Goal: Task Accomplishment & Management: Manage account settings

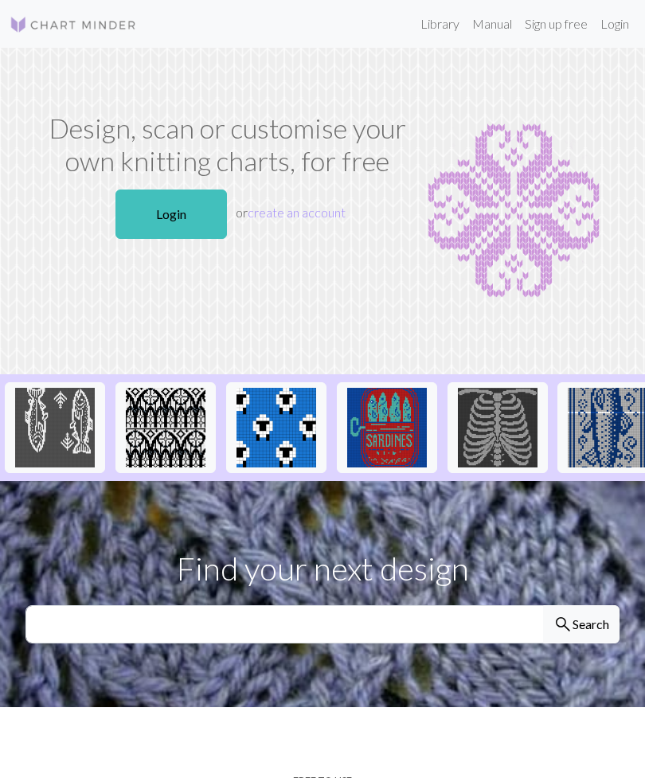
click at [187, 215] on link "Login" at bounding box center [172, 214] width 112 height 49
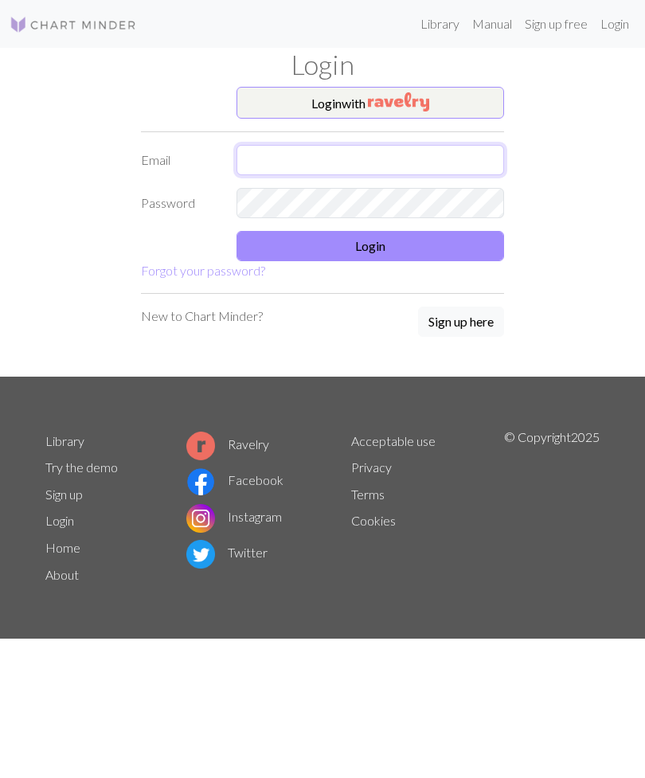
click at [347, 155] on input "text" at bounding box center [371, 160] width 268 height 30
type input "[PERSON_NAME][EMAIL_ADDRESS][DOMAIN_NAME]"
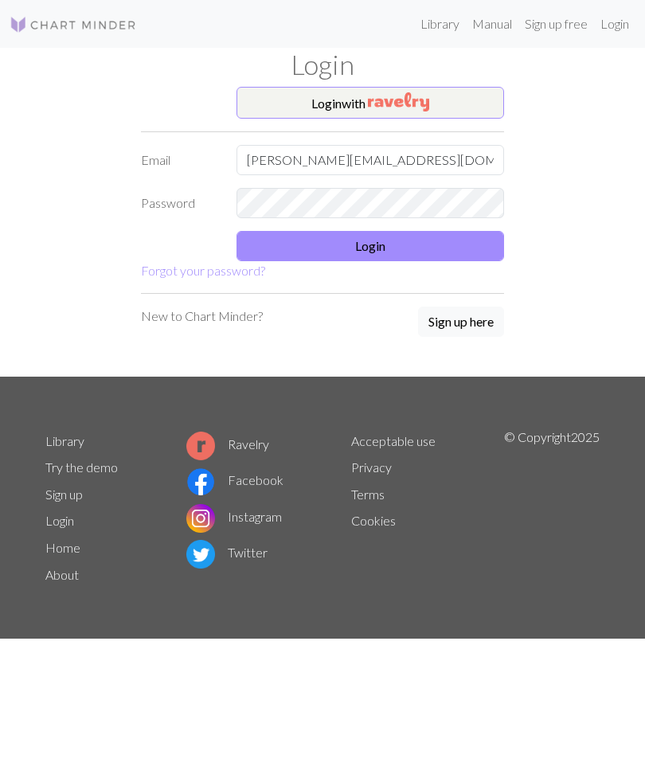
click at [401, 253] on button "Login" at bounding box center [371, 246] width 268 height 30
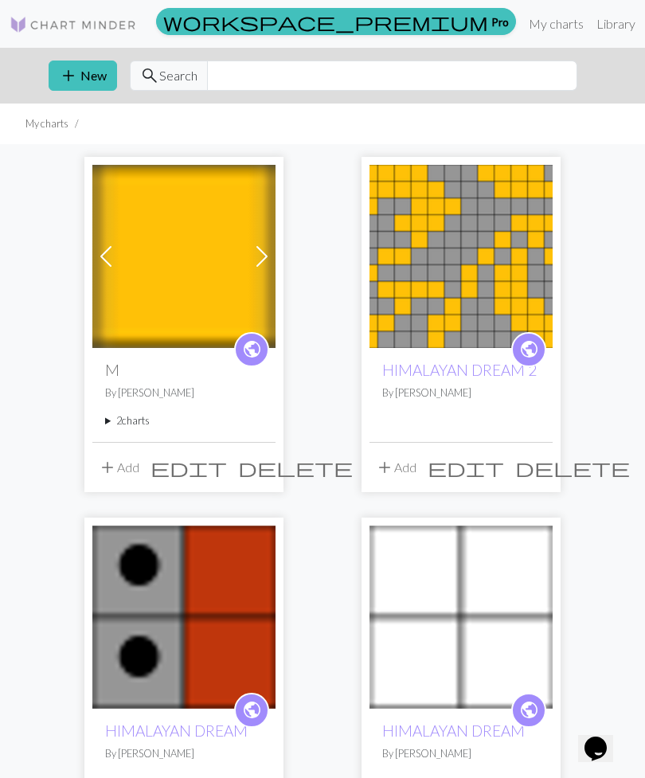
click at [481, 295] on img at bounding box center [461, 256] width 183 height 183
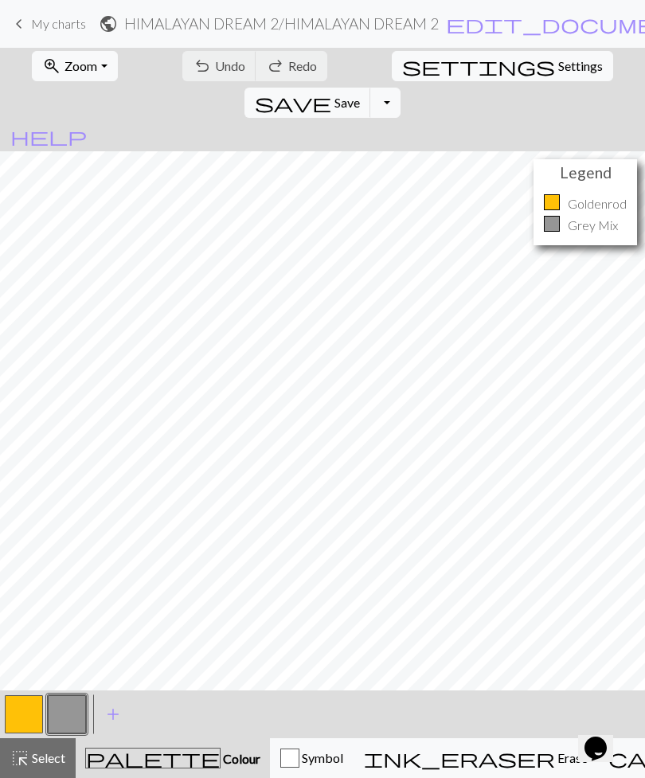
click at [559, 68] on span "Settings" at bounding box center [581, 66] width 45 height 19
select select "aran"
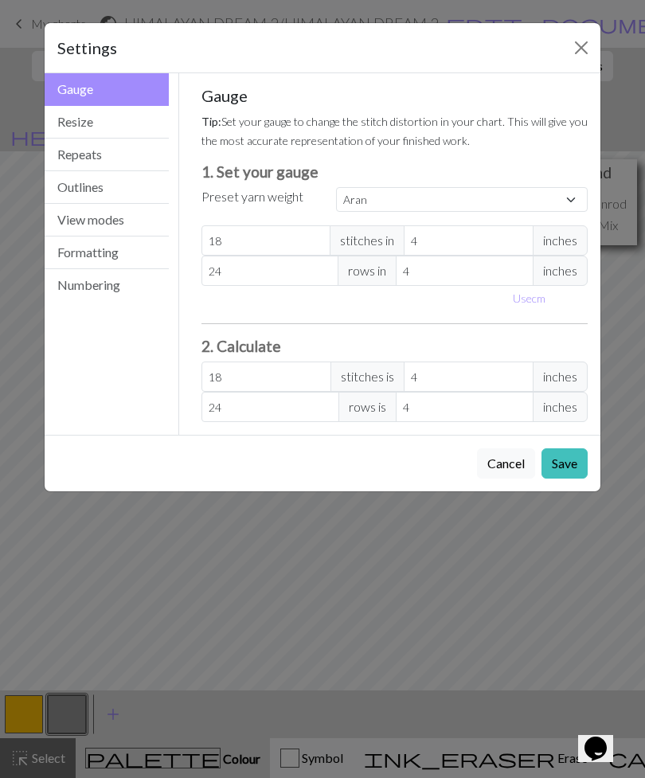
click at [112, 190] on button "Outlines" at bounding box center [107, 187] width 124 height 33
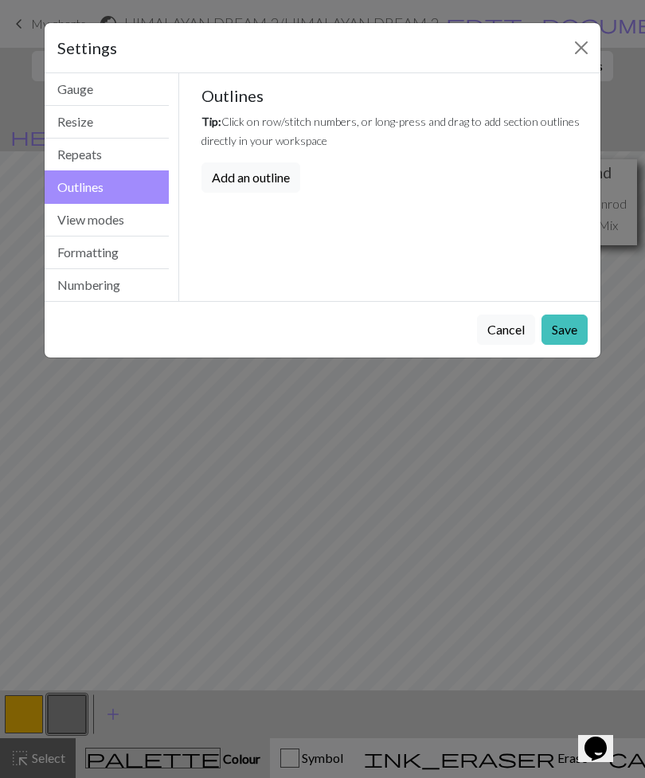
click at [114, 229] on button "View modes" at bounding box center [107, 220] width 124 height 33
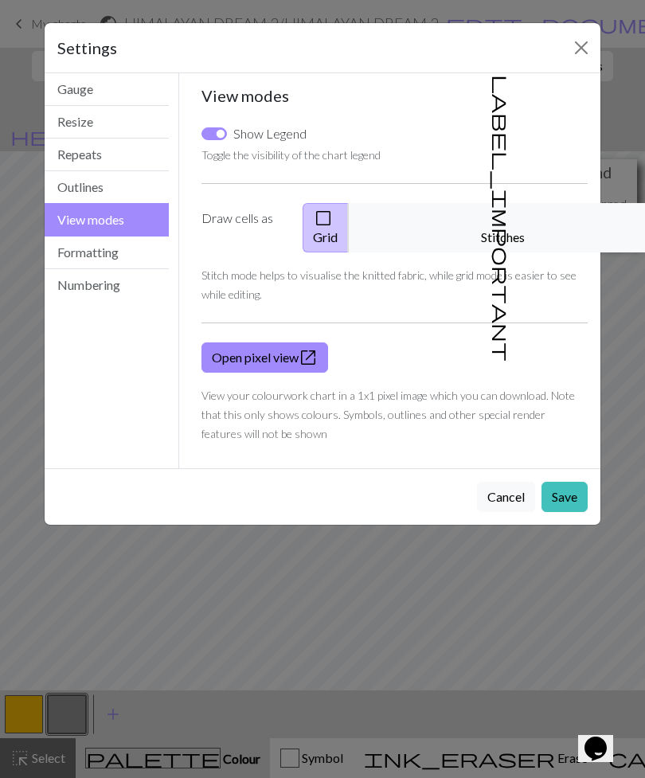
click at [122, 257] on button "Formatting" at bounding box center [107, 253] width 124 height 33
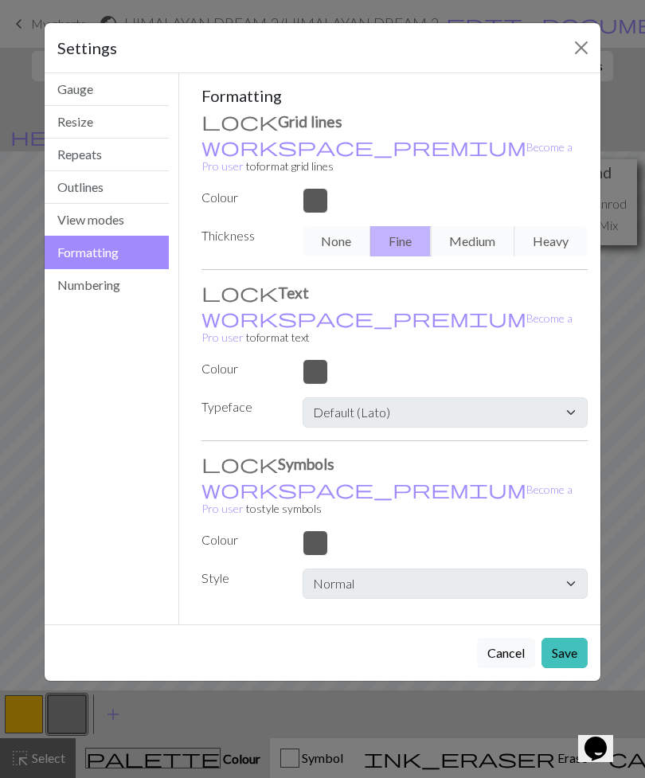
click at [112, 291] on button "Numbering" at bounding box center [107, 285] width 124 height 32
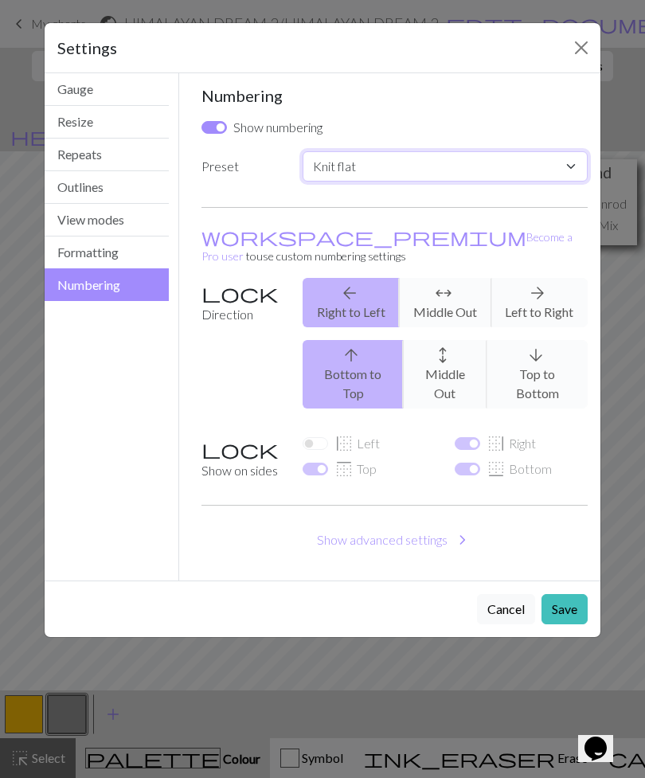
click at [572, 171] on select "Custom Knit flat Knit in the round Lace knitting Cross stitch" at bounding box center [445, 166] width 285 height 30
click at [218, 129] on input "Show numbering" at bounding box center [214, 127] width 25 height 13
checkbox input "false"
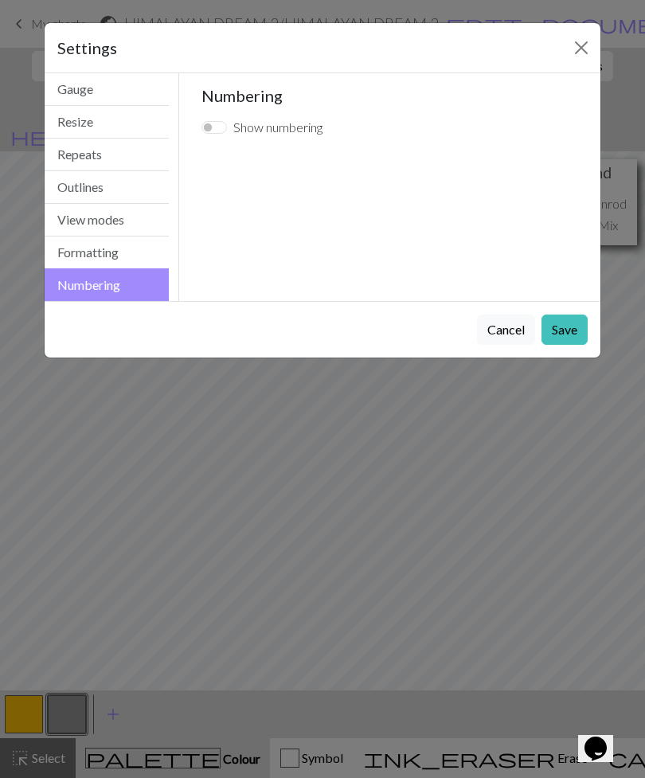
click at [571, 331] on button "Save" at bounding box center [565, 330] width 46 height 30
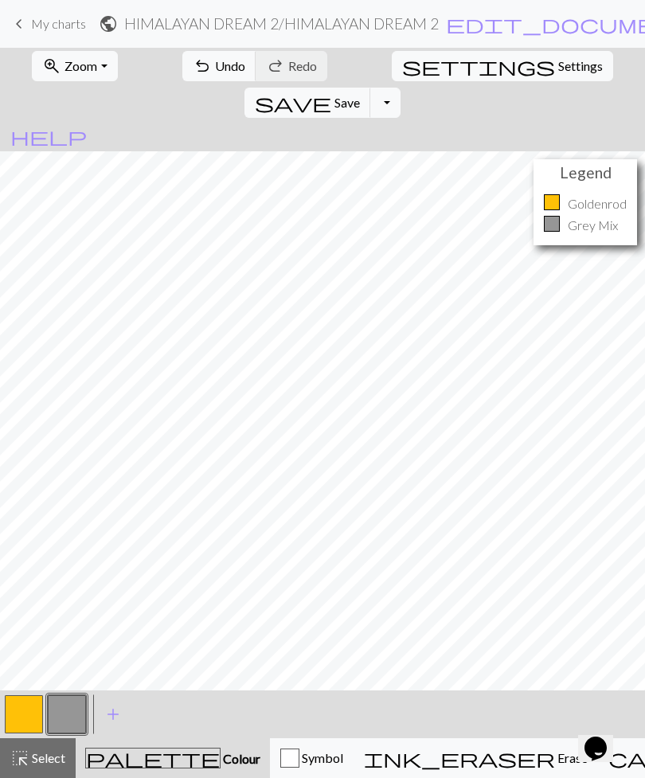
click at [401, 88] on button "Toggle Dropdown" at bounding box center [386, 103] width 30 height 30
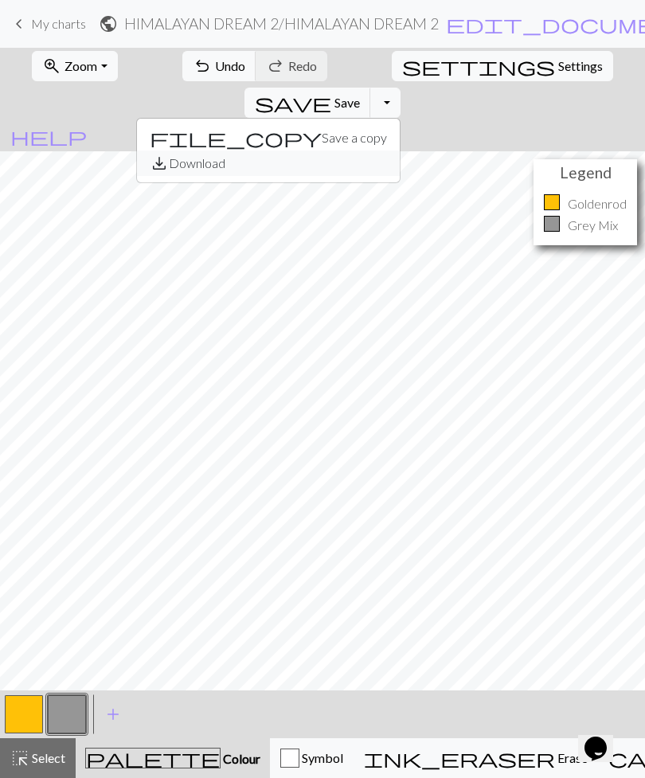
click at [400, 151] on button "save_alt Download" at bounding box center [268, 163] width 263 height 25
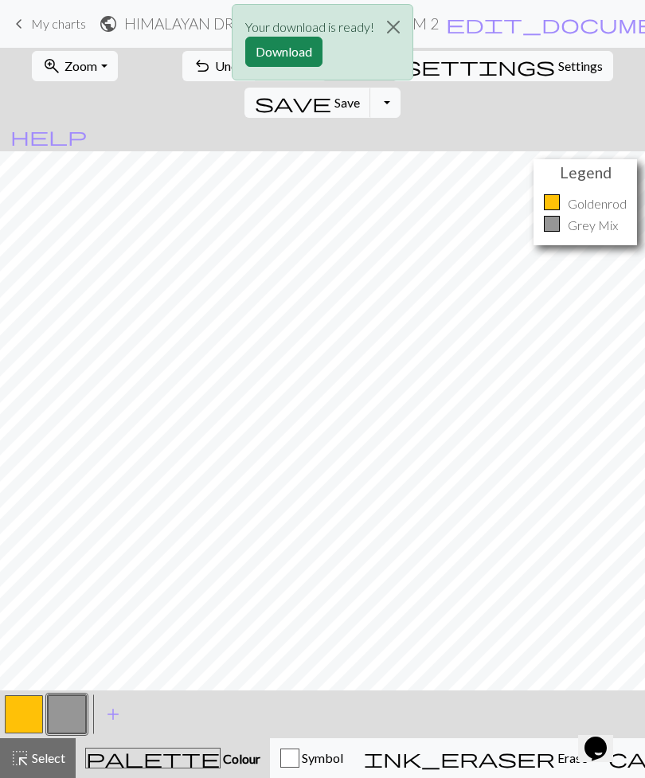
click at [298, 49] on button "Download" at bounding box center [283, 52] width 77 height 30
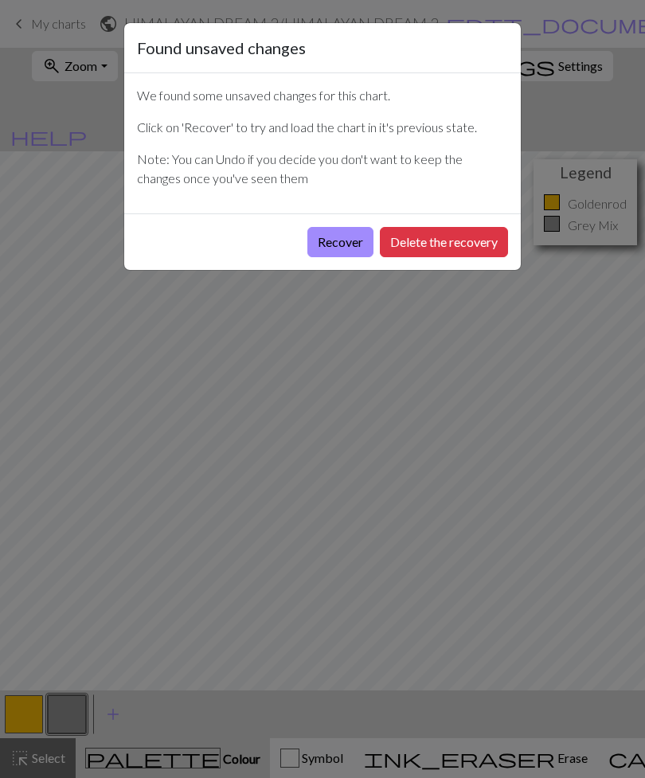
click at [463, 241] on button "Delete the recovery" at bounding box center [444, 242] width 128 height 30
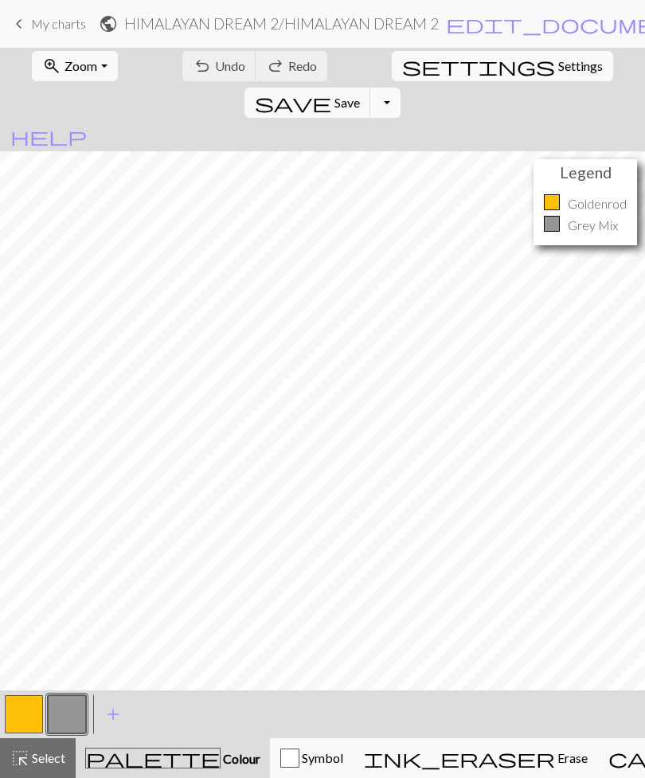
click at [559, 66] on span "Settings" at bounding box center [581, 66] width 45 height 19
select select "aran"
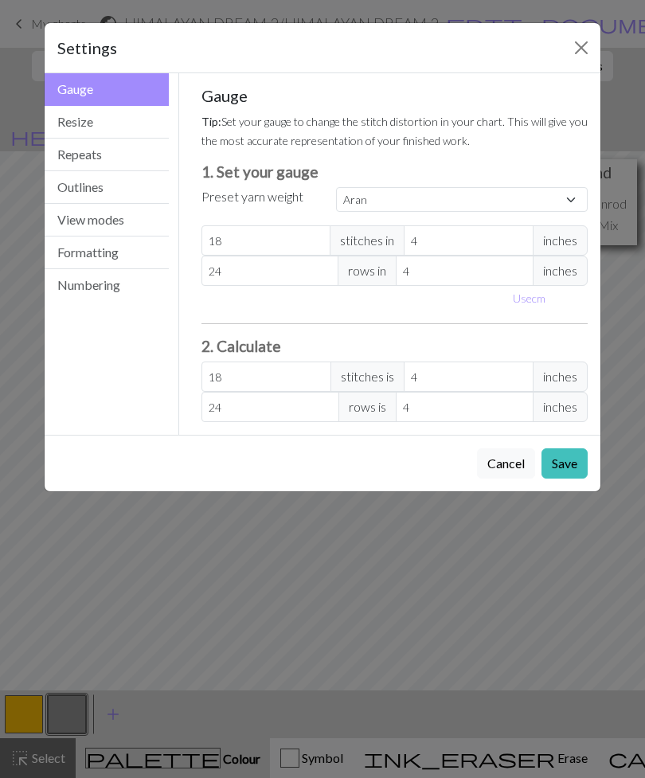
click at [112, 299] on button "Numbering" at bounding box center [107, 285] width 124 height 32
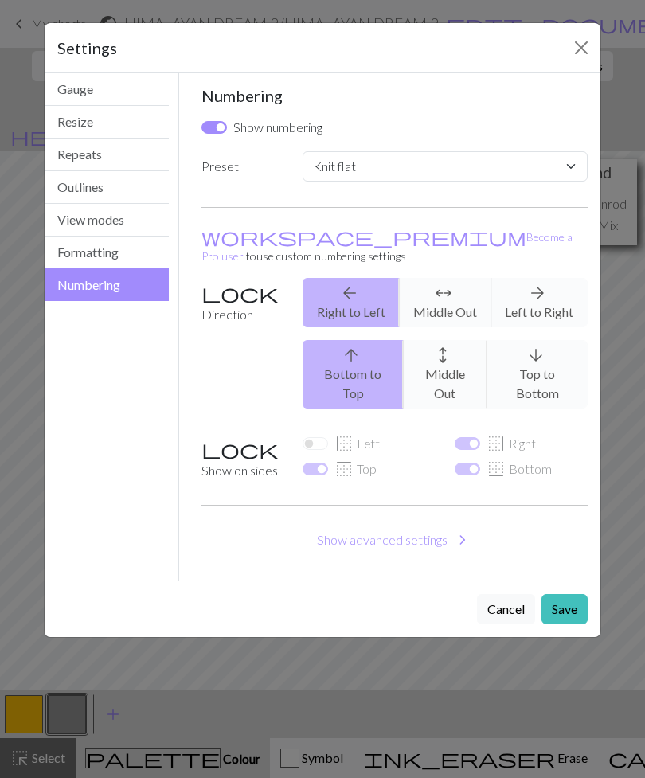
click at [220, 124] on input "Show numbering" at bounding box center [214, 127] width 25 height 13
checkbox input "false"
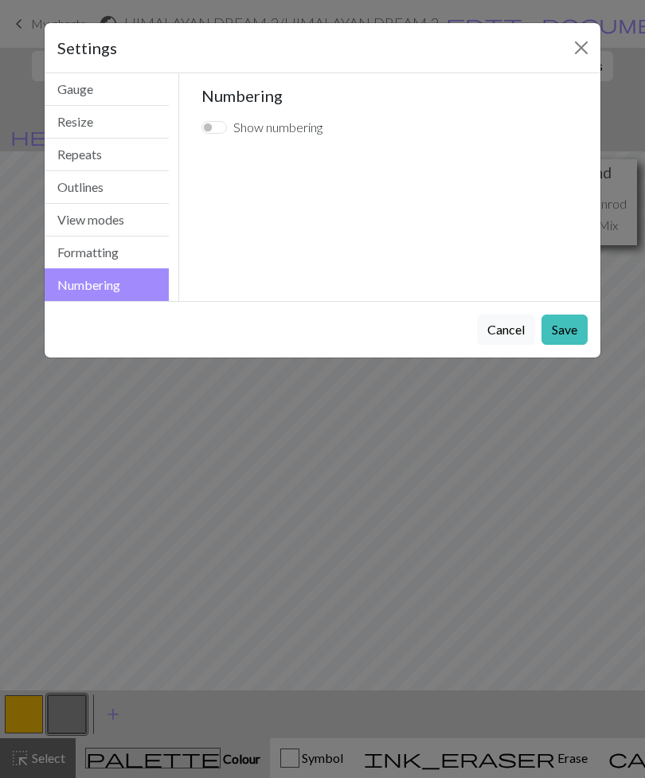
click at [567, 333] on button "Save" at bounding box center [565, 330] width 46 height 30
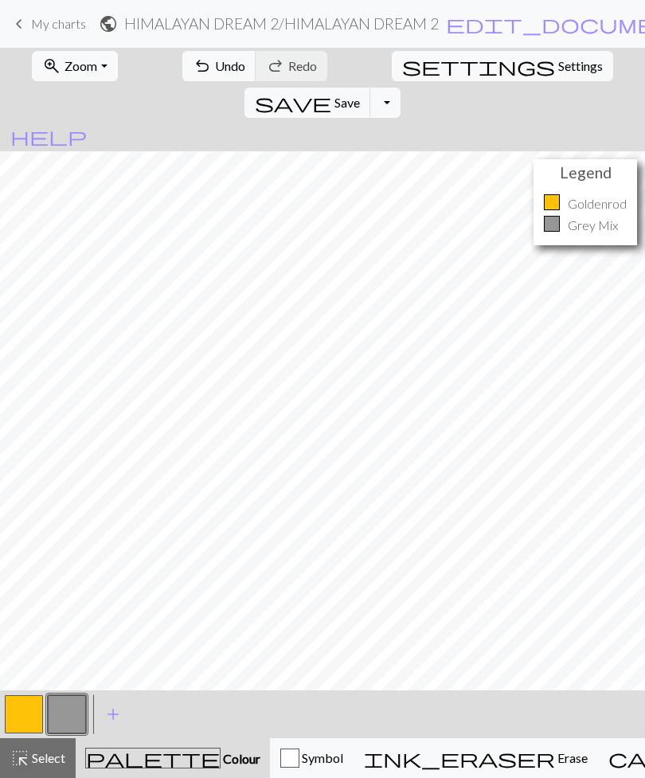
click at [360, 95] on span "Save" at bounding box center [347, 102] width 25 height 15
click at [401, 88] on button "Toggle Dropdown" at bounding box center [386, 103] width 30 height 30
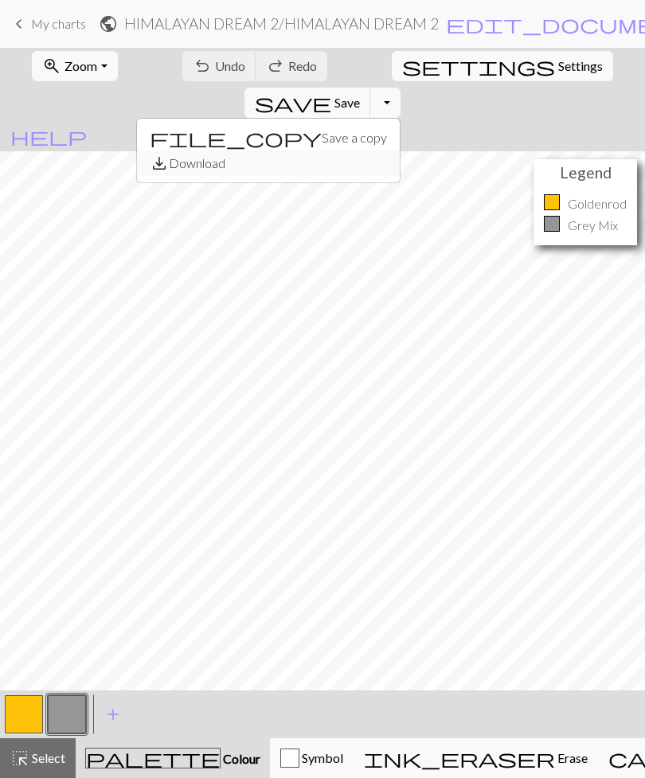
click at [400, 151] on button "save_alt Download" at bounding box center [268, 163] width 263 height 25
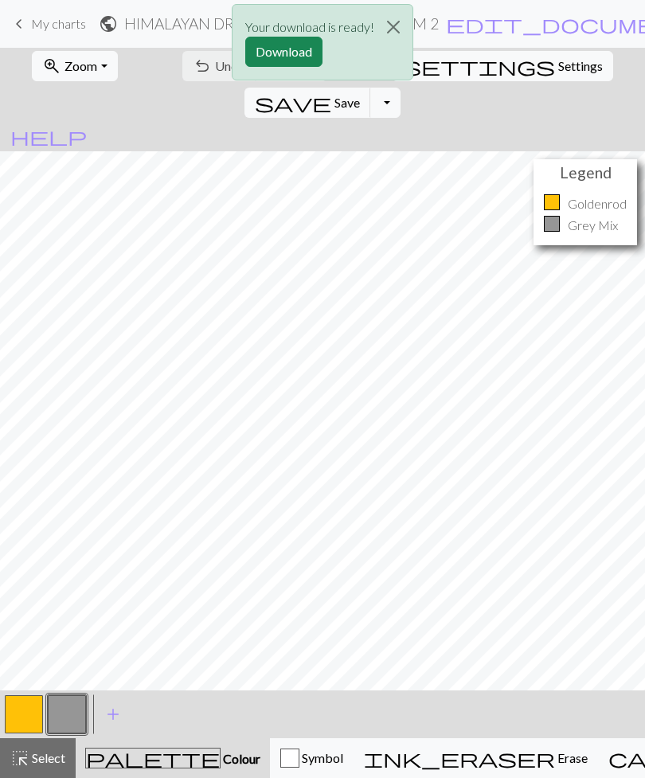
click at [292, 54] on button "Download" at bounding box center [283, 52] width 77 height 30
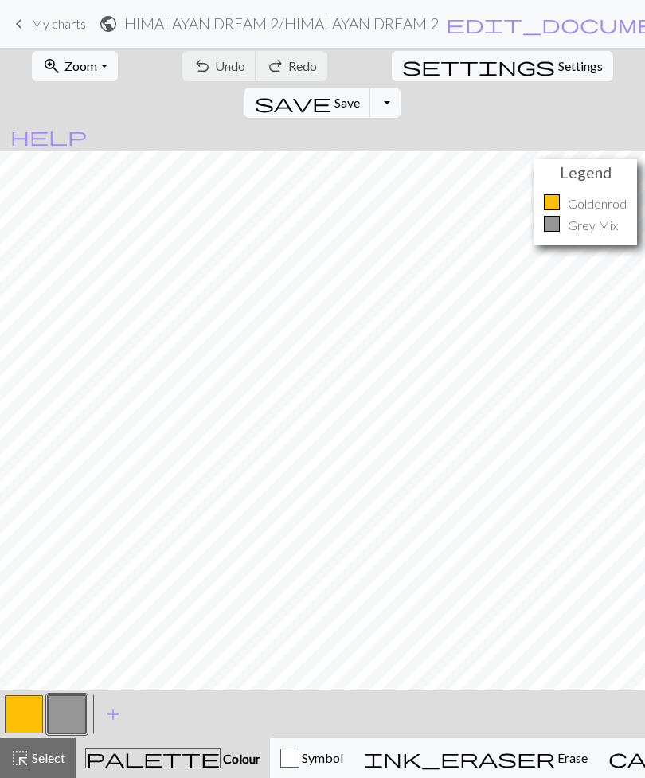
click at [559, 69] on span "Settings" at bounding box center [581, 66] width 45 height 19
select select "aran"
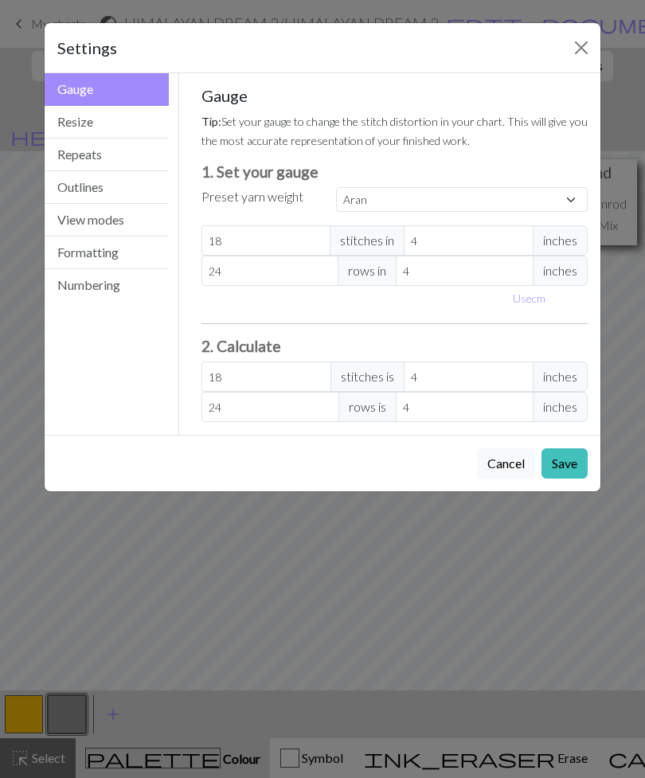
click at [121, 260] on button "Formatting" at bounding box center [107, 253] width 124 height 33
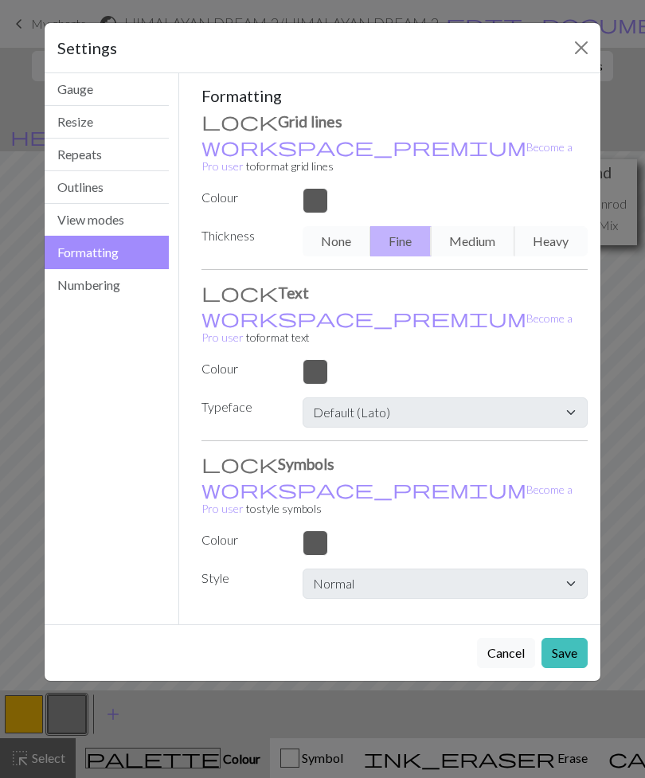
click at [347, 226] on div "None Fine Medium Heavy" at bounding box center [445, 241] width 304 height 30
click at [343, 226] on div "None Fine Medium Heavy" at bounding box center [445, 241] width 304 height 30
click at [404, 226] on div "None Fine Medium Heavy" at bounding box center [445, 241] width 304 height 30
click at [326, 188] on div at bounding box center [445, 200] width 304 height 25
click at [121, 224] on button "View modes" at bounding box center [107, 220] width 124 height 33
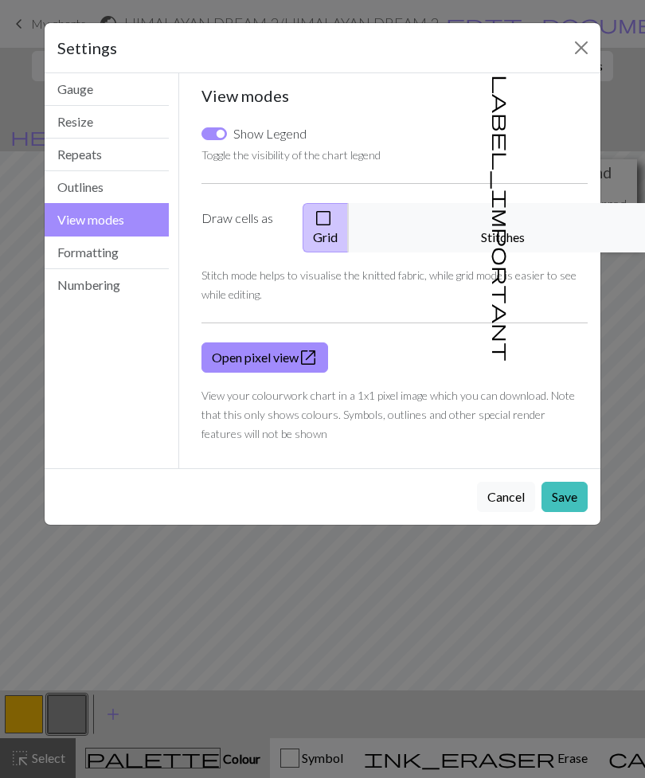
click at [516, 222] on button "label_important Stitches" at bounding box center [503, 227] width 311 height 49
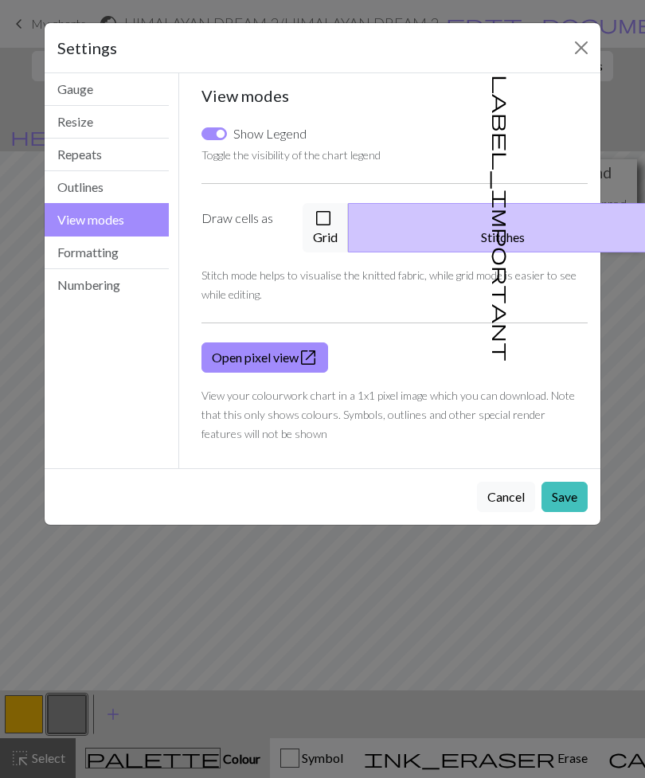
click at [349, 219] on button "check_box_outline_blank Grid" at bounding box center [326, 227] width 46 height 49
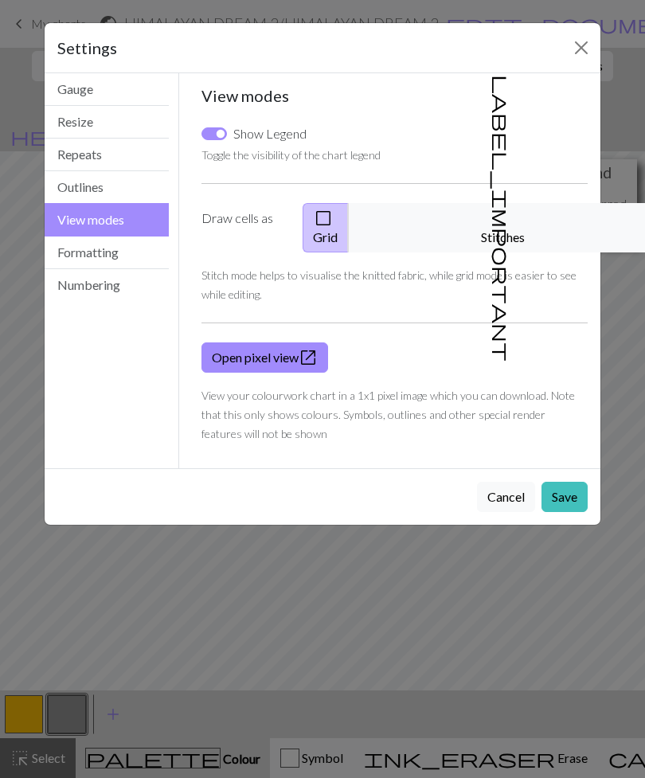
click at [101, 190] on button "Outlines" at bounding box center [107, 187] width 124 height 33
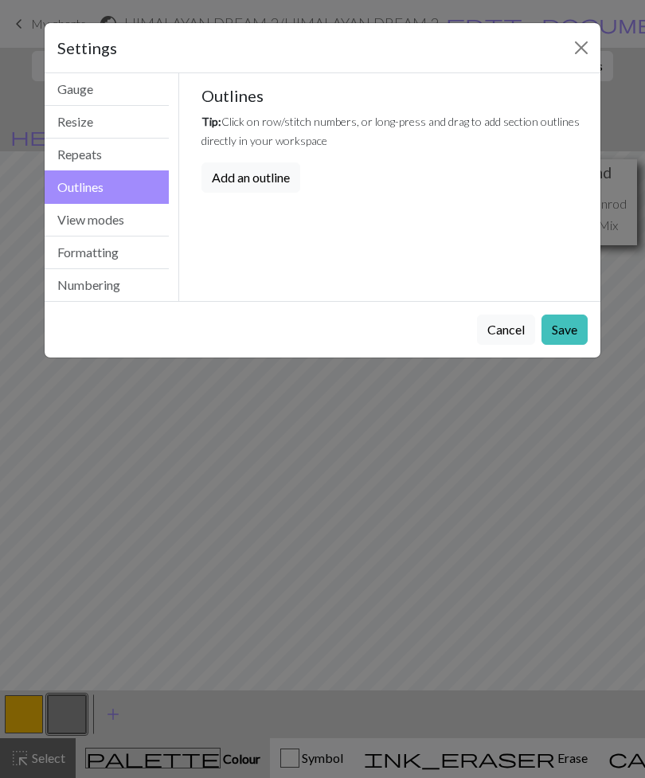
click at [115, 158] on button "Repeats" at bounding box center [107, 155] width 124 height 33
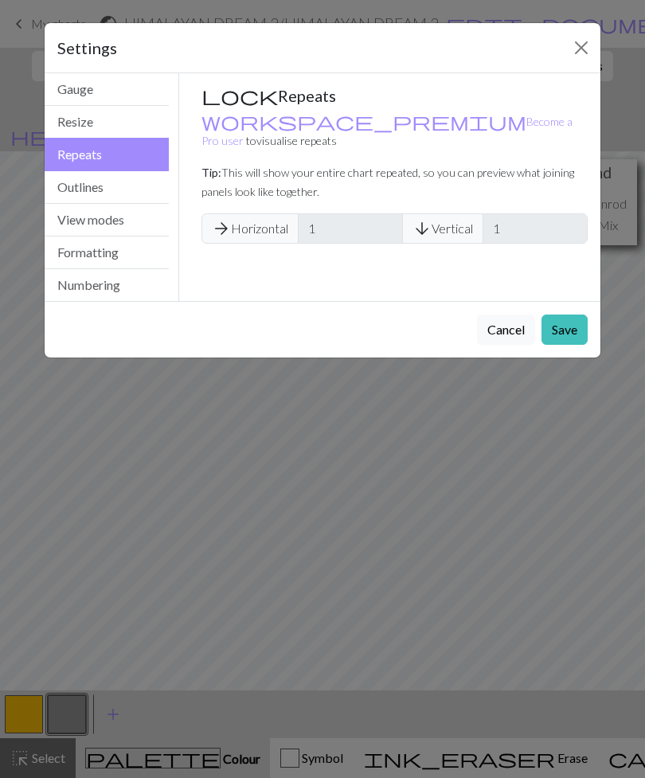
click at [117, 125] on button "Resize" at bounding box center [107, 122] width 124 height 33
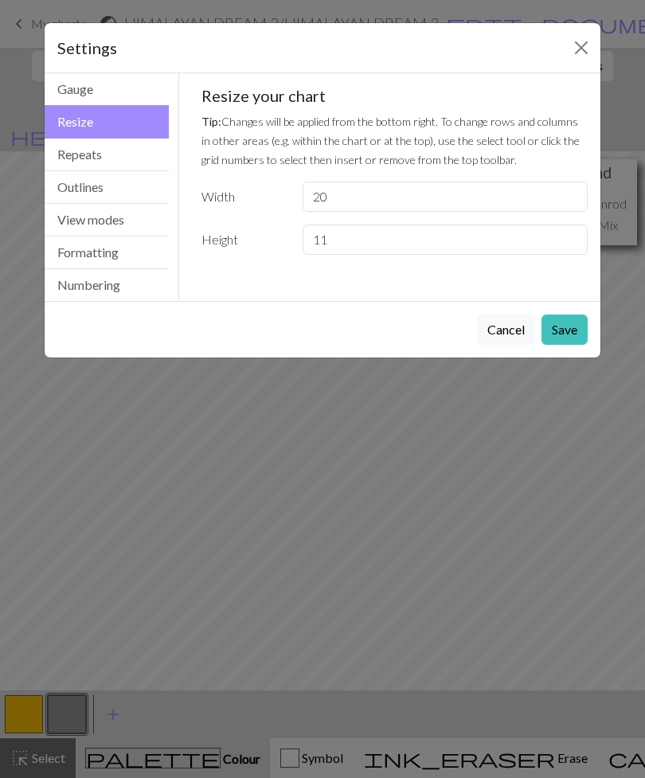
click at [124, 88] on button "Gauge" at bounding box center [107, 89] width 124 height 33
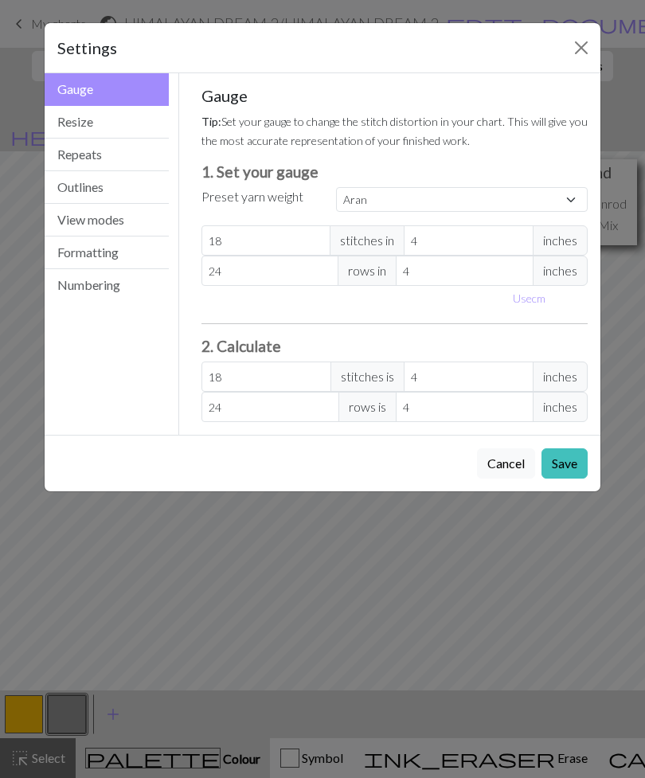
click at [112, 289] on button "Numbering" at bounding box center [107, 285] width 124 height 32
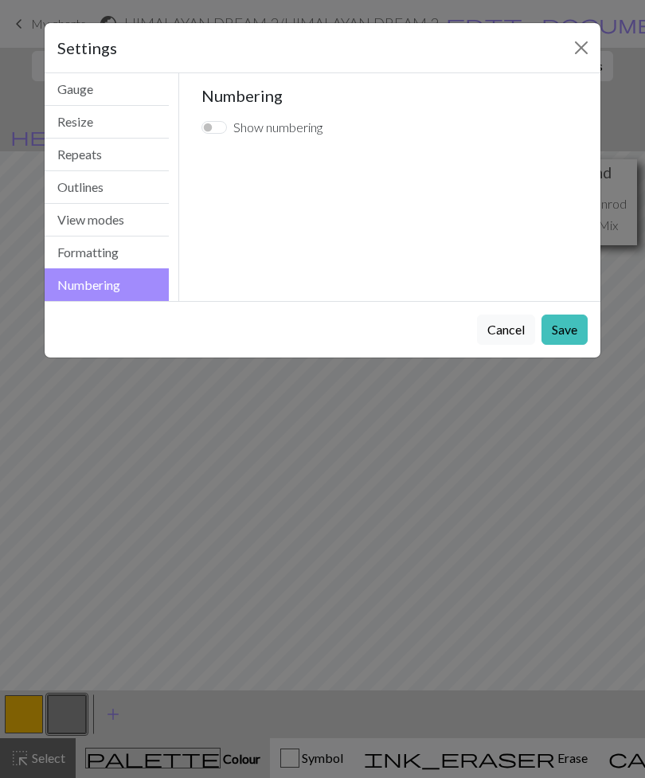
click at [575, 335] on button "Save" at bounding box center [565, 330] width 46 height 30
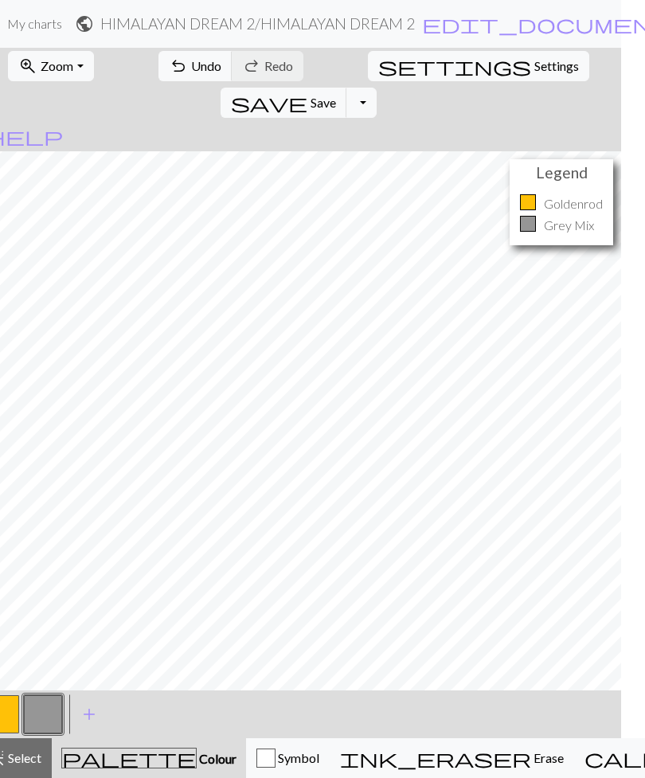
scroll to position [0, 18]
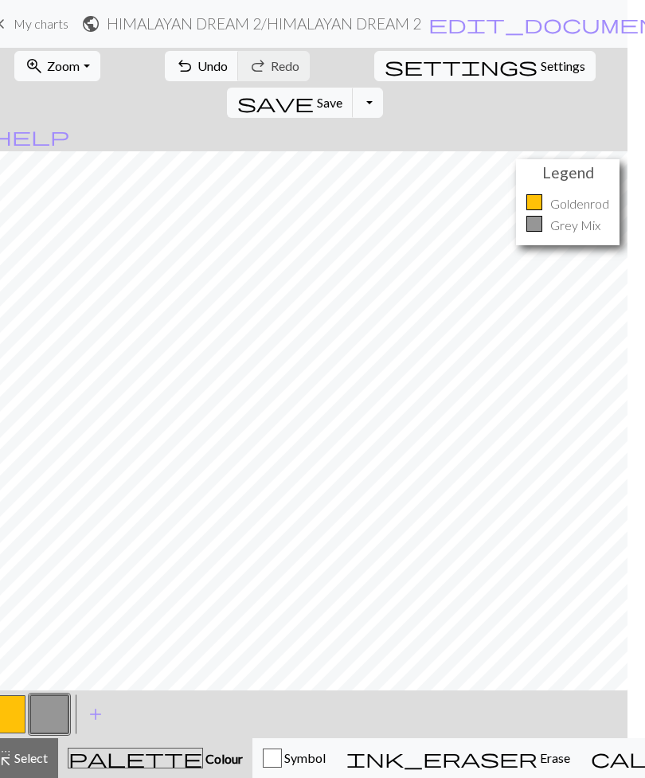
click at [541, 67] on span "Settings" at bounding box center [563, 66] width 45 height 19
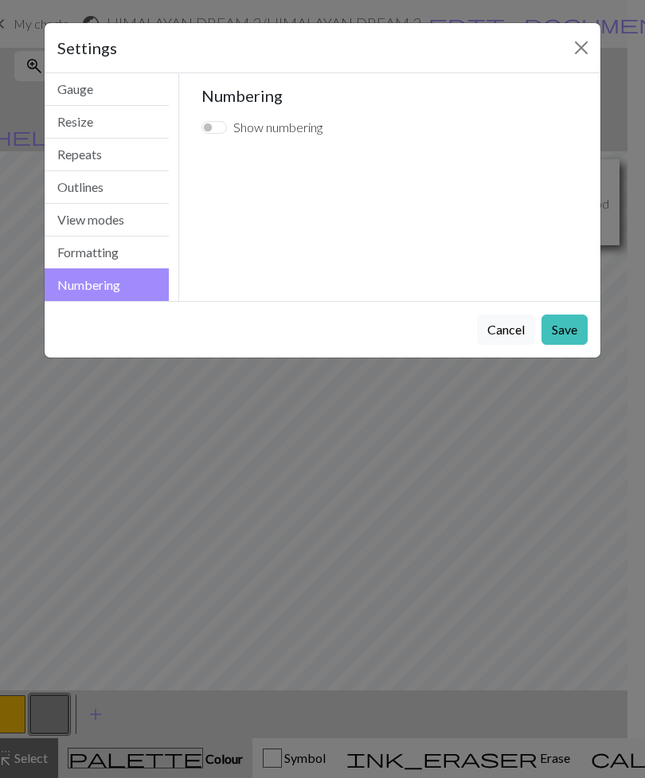
click at [121, 262] on button "Formatting" at bounding box center [107, 253] width 124 height 33
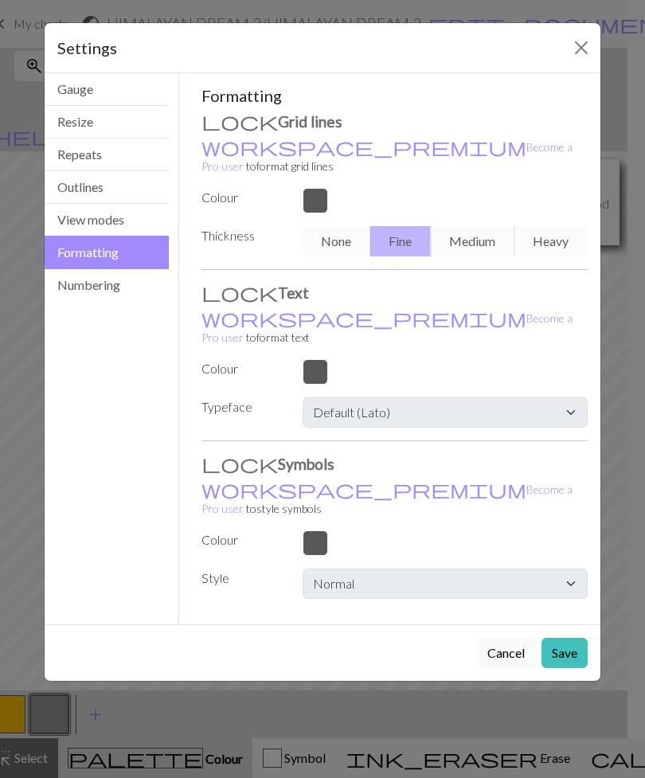
click at [109, 224] on button "View modes" at bounding box center [107, 220] width 124 height 33
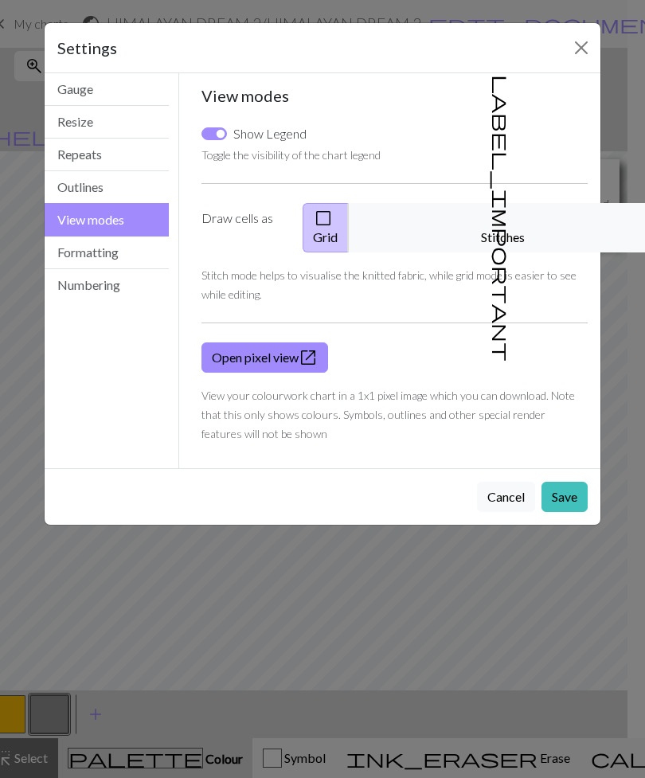
click at [204, 137] on input "Show Legend" at bounding box center [214, 133] width 25 height 13
checkbox input "false"
click at [574, 482] on button "Save" at bounding box center [565, 497] width 46 height 30
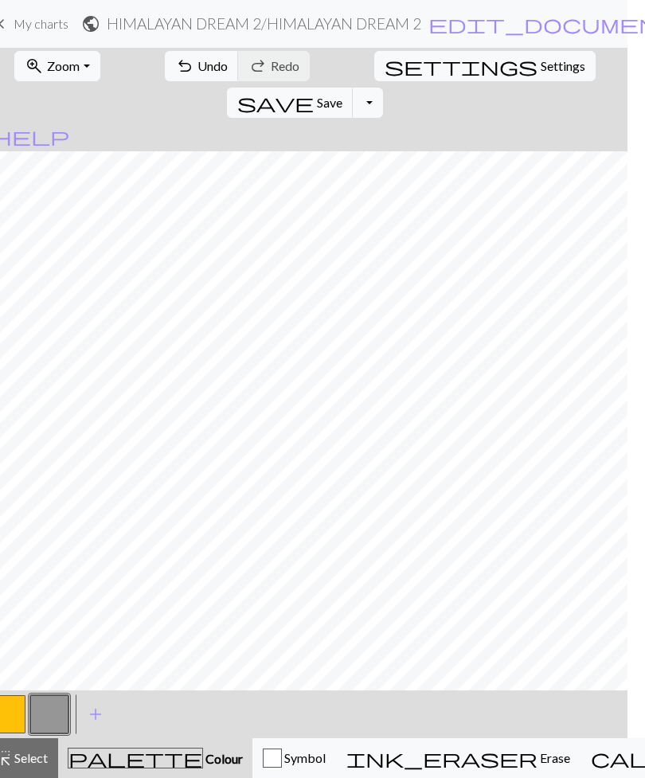
click at [343, 95] on span "Save" at bounding box center [329, 102] width 25 height 15
click at [383, 88] on button "Toggle Dropdown" at bounding box center [368, 103] width 30 height 30
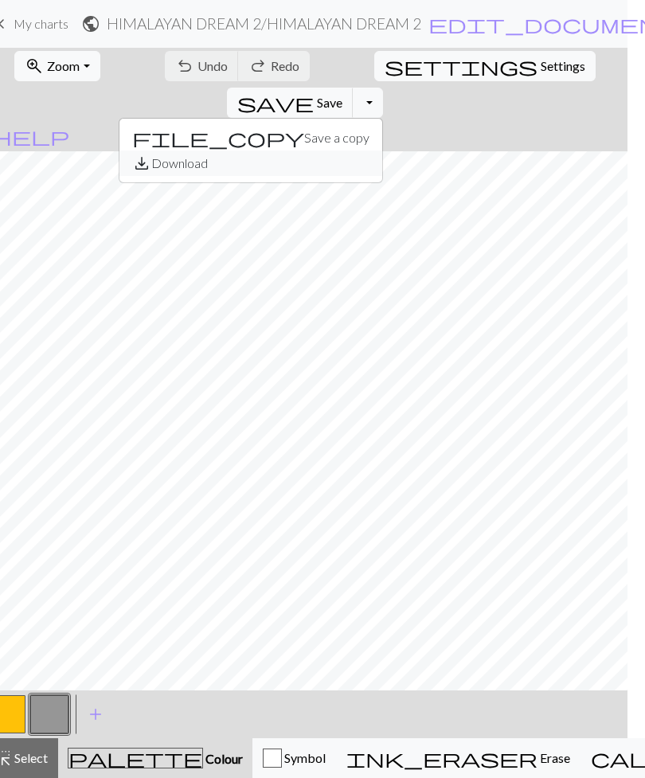
click at [382, 151] on button "save_alt Download" at bounding box center [251, 163] width 263 height 25
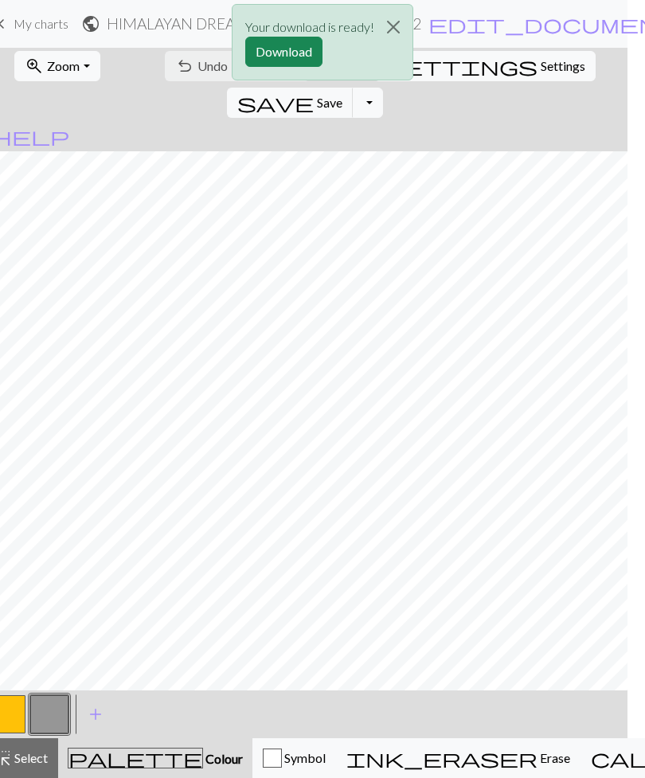
click at [290, 59] on button "Download" at bounding box center [283, 52] width 77 height 30
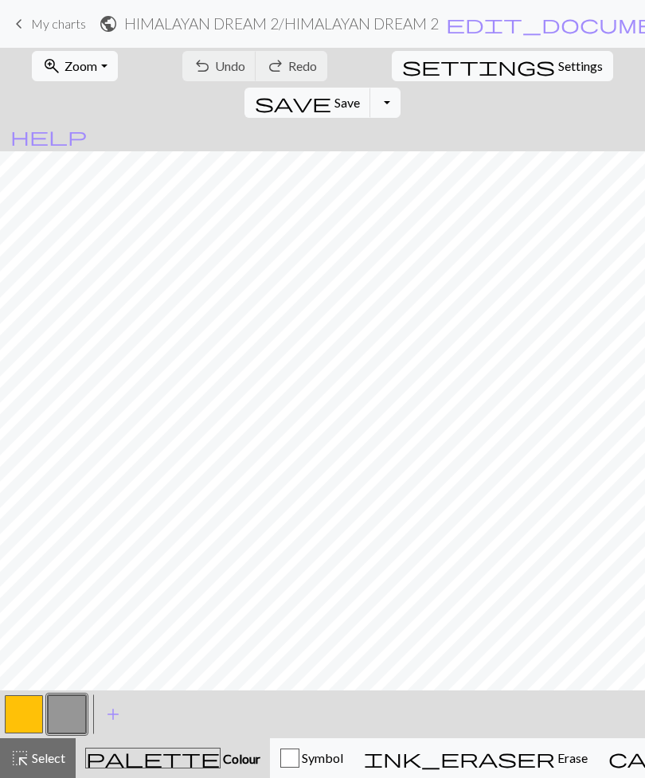
scroll to position [0, 18]
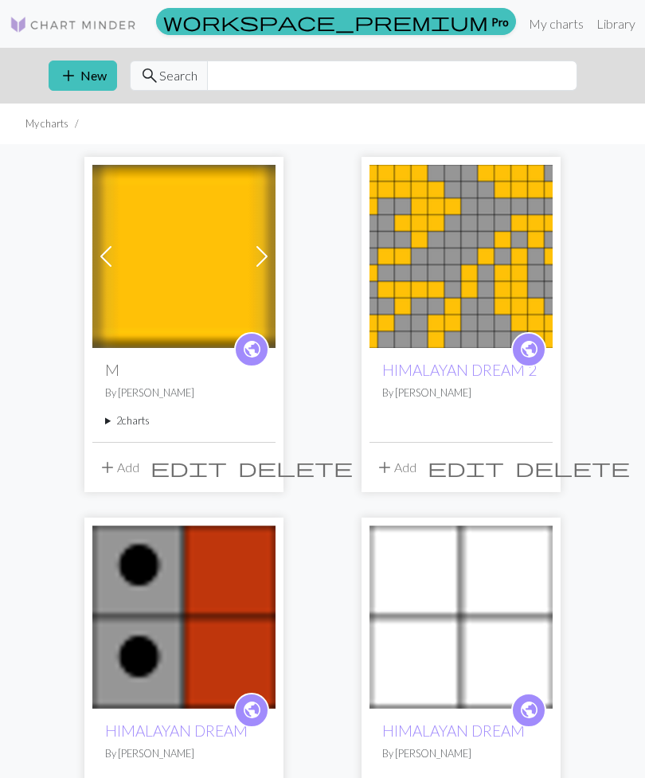
click at [229, 625] on img at bounding box center [183, 617] width 183 height 183
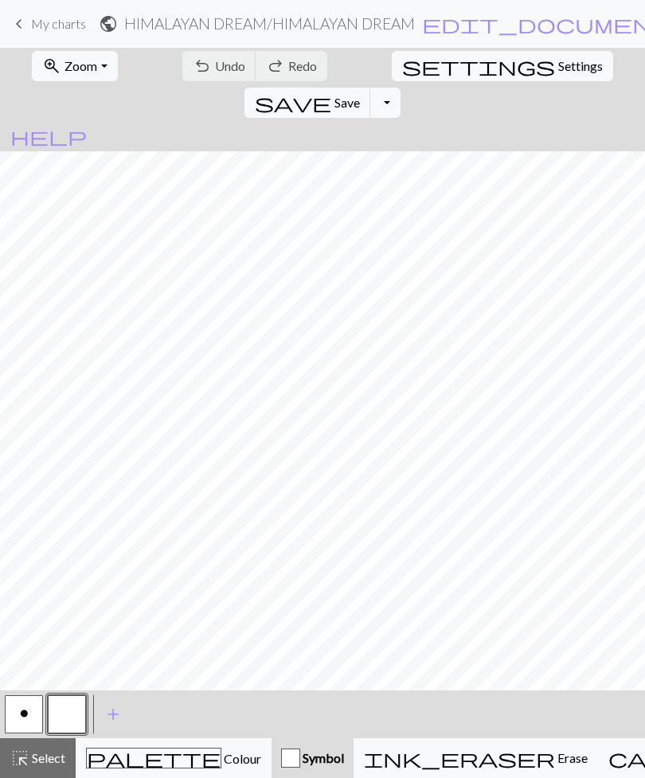
click at [559, 65] on span "Settings" at bounding box center [581, 66] width 45 height 19
select select "aran"
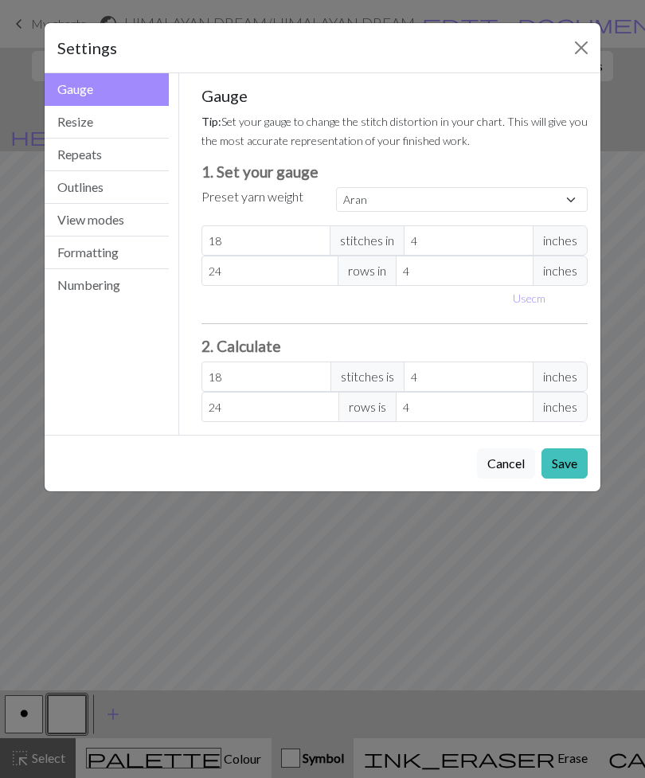
click at [68, 315] on div "Gauge Resize Repeats Outlines View modes Formatting Numbering" at bounding box center [107, 254] width 144 height 362
click at [76, 288] on button "Numbering" at bounding box center [107, 285] width 124 height 32
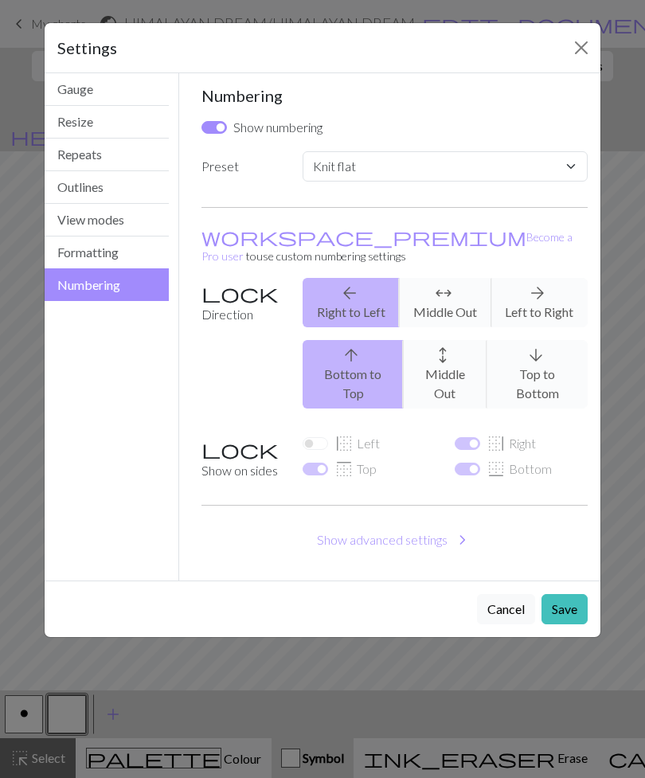
click at [578, 50] on button "Close" at bounding box center [581, 47] width 25 height 25
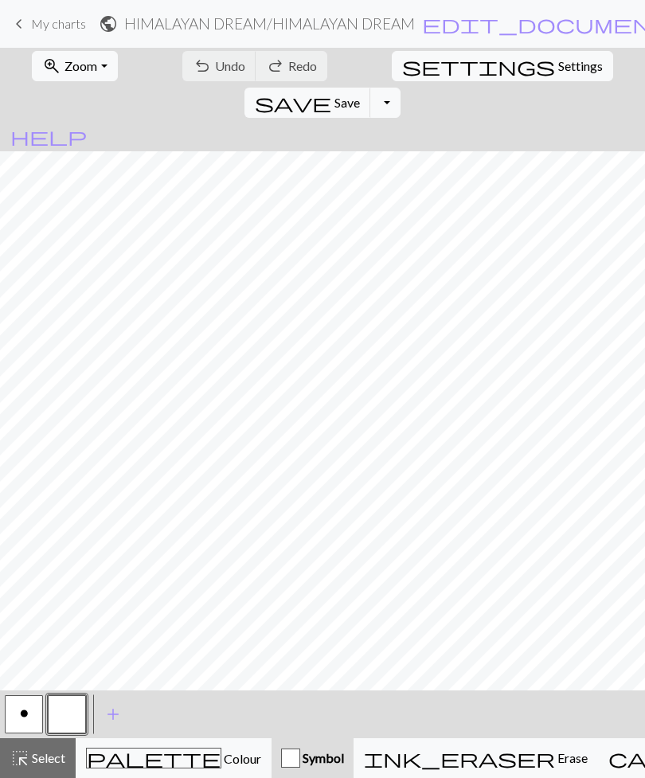
click at [401, 88] on button "Toggle Dropdown" at bounding box center [386, 103] width 30 height 30
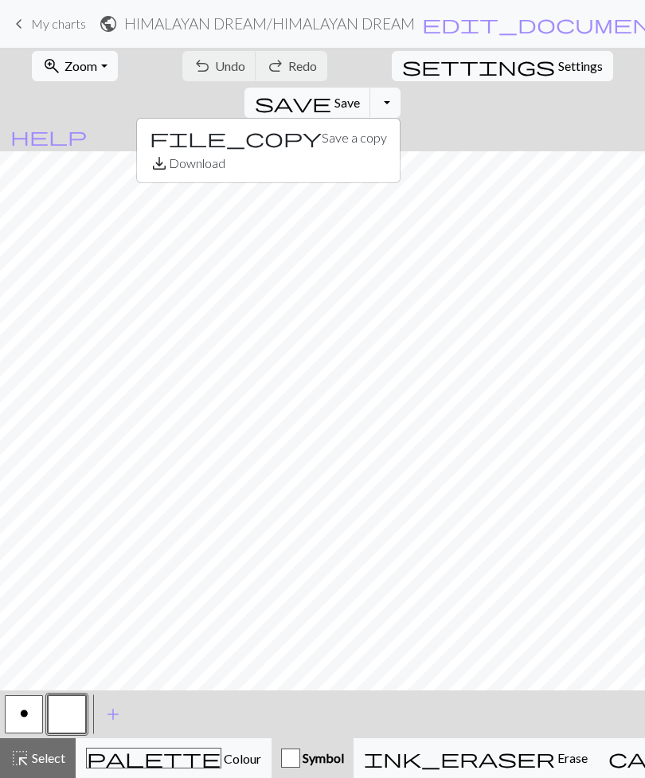
click at [559, 72] on span "Settings" at bounding box center [581, 66] width 45 height 19
select select "flat"
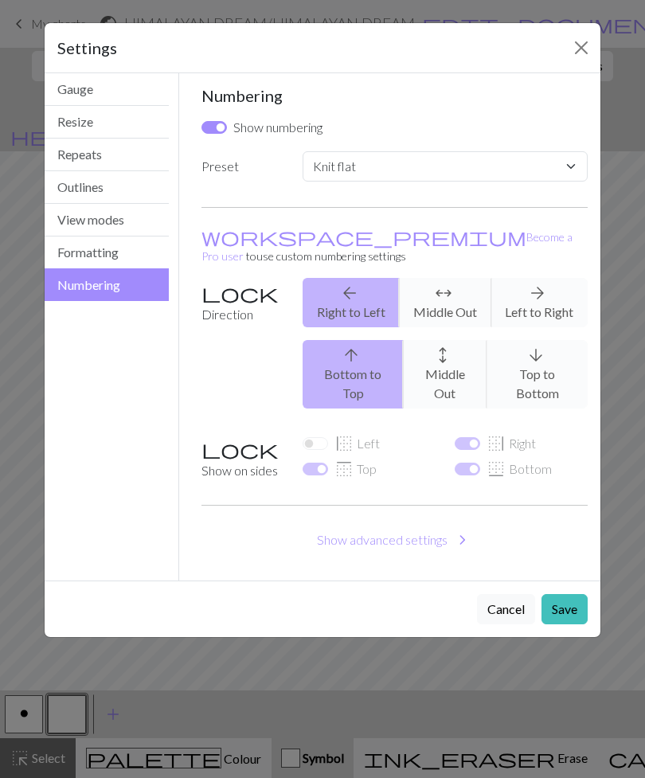
click at [218, 133] on input "Show numbering" at bounding box center [214, 127] width 25 height 13
checkbox input "false"
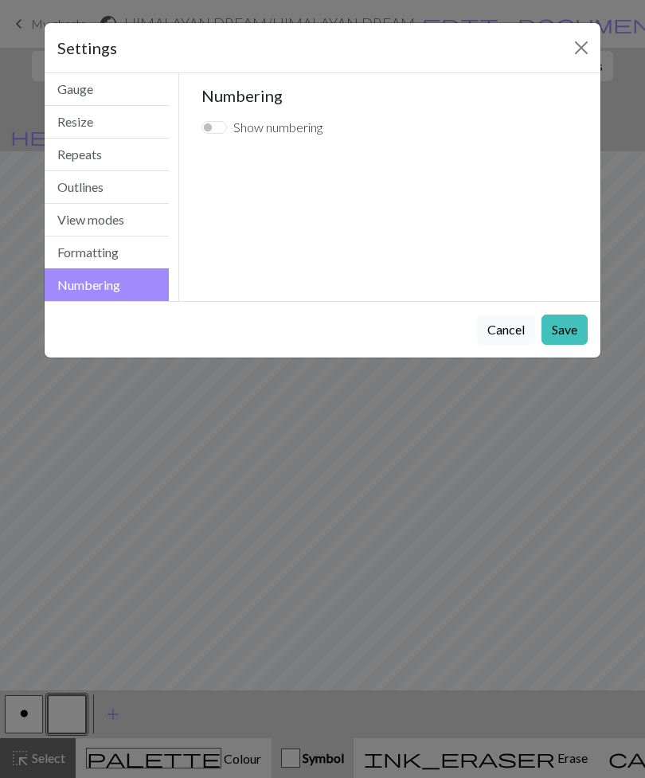
click at [73, 254] on button "Formatting" at bounding box center [107, 253] width 124 height 33
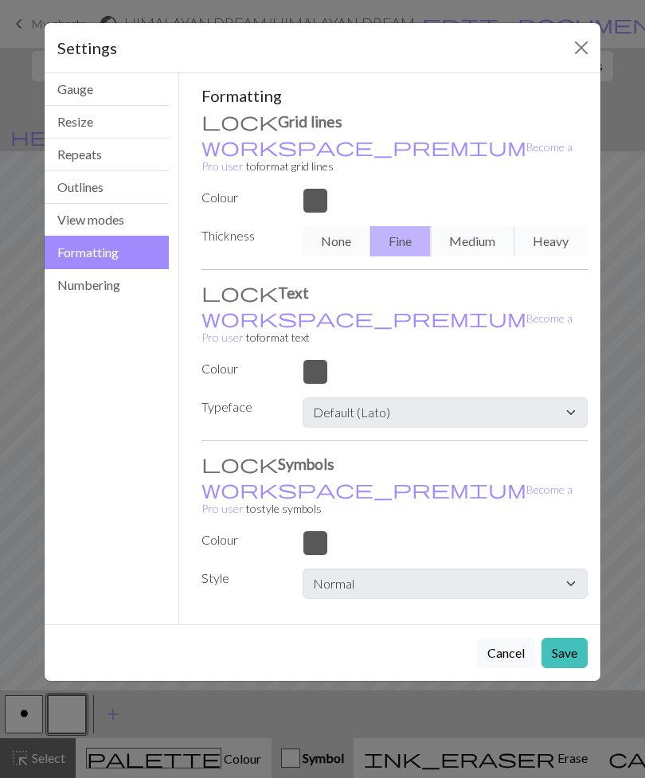
click at [73, 225] on button "View modes" at bounding box center [107, 220] width 124 height 33
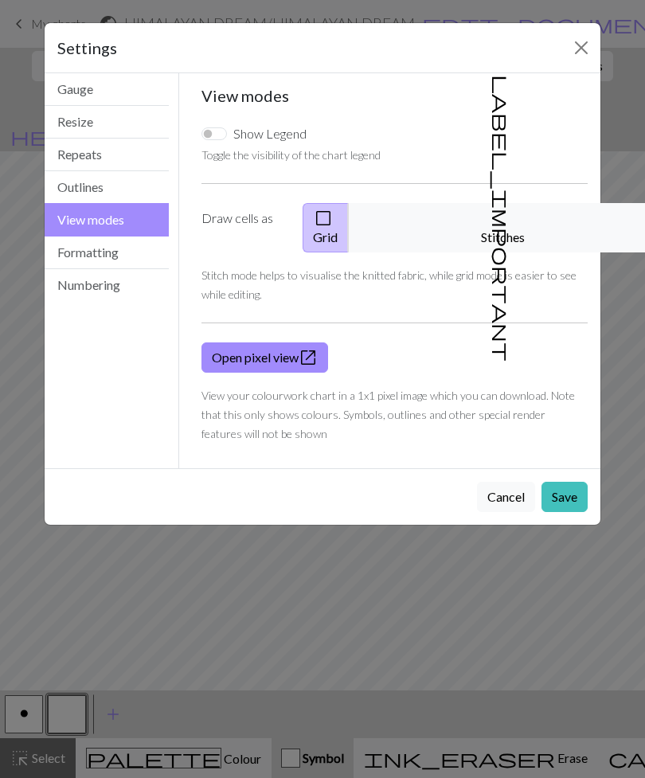
click at [84, 198] on button "Outlines" at bounding box center [107, 187] width 124 height 33
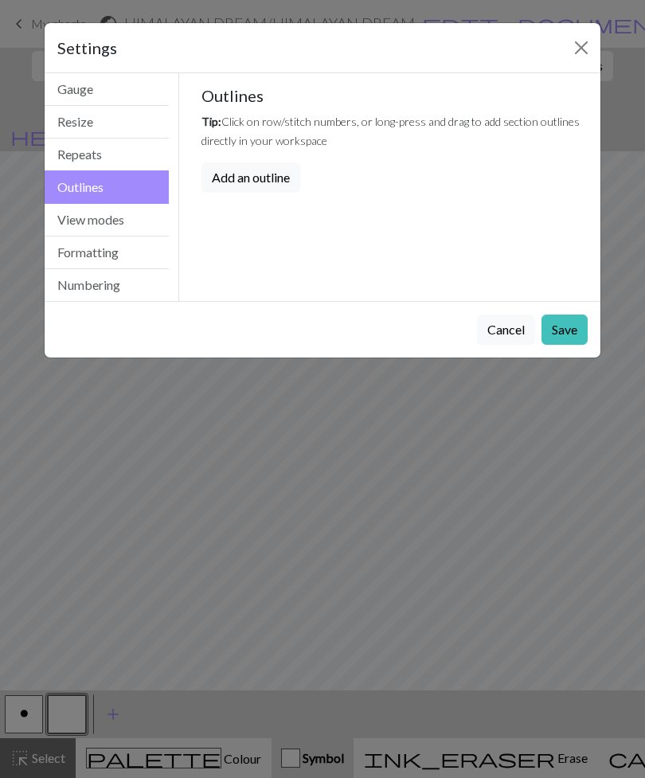
click at [78, 164] on button "Repeats" at bounding box center [107, 155] width 124 height 33
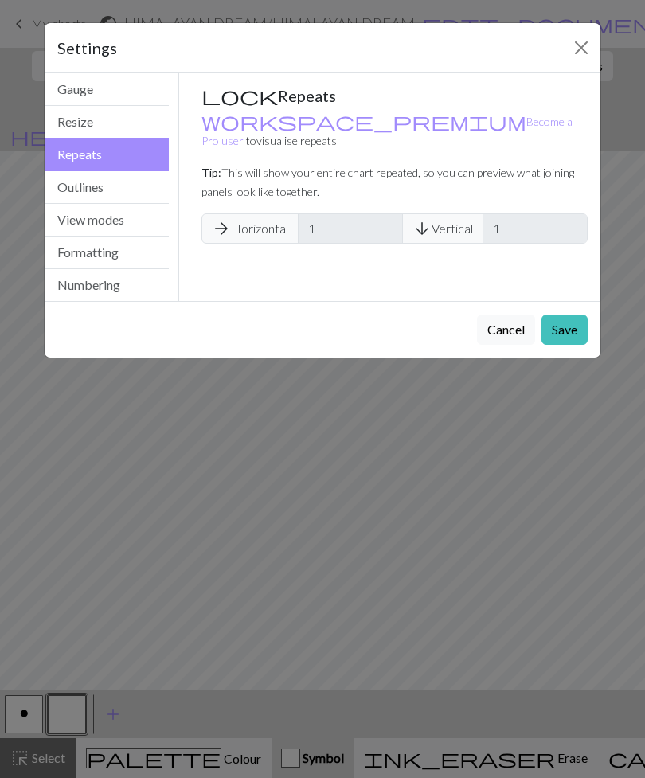
click at [74, 131] on button "Resize" at bounding box center [107, 122] width 124 height 33
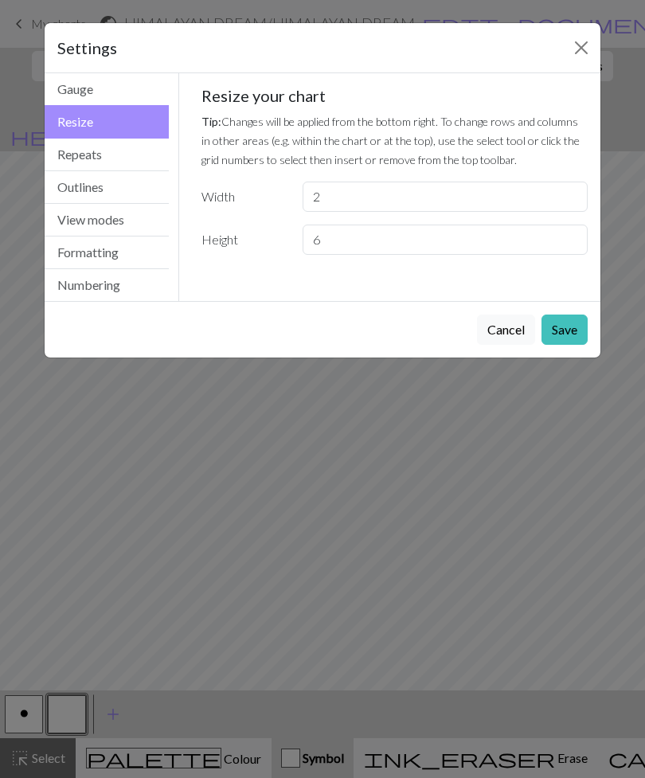
click at [78, 89] on button "Gauge" at bounding box center [107, 89] width 124 height 33
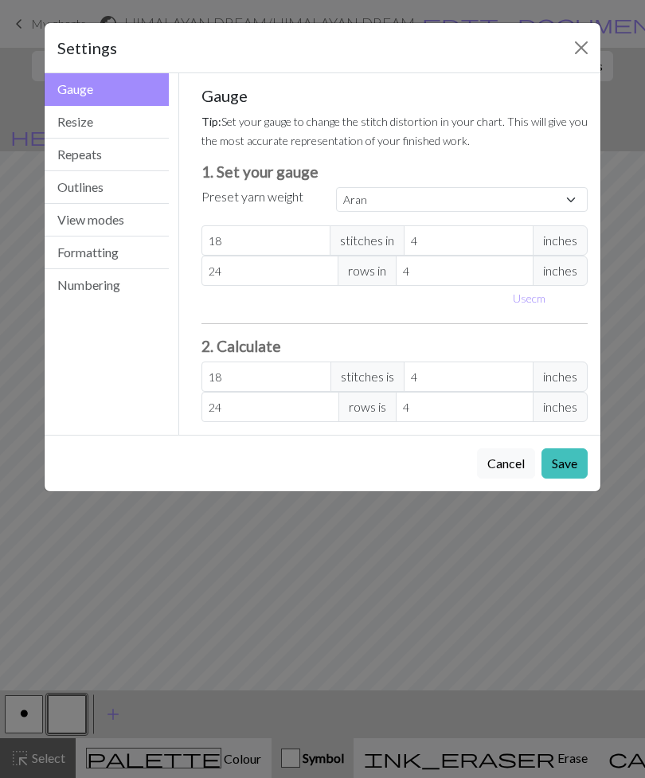
click at [574, 469] on button "Save" at bounding box center [565, 464] width 46 height 30
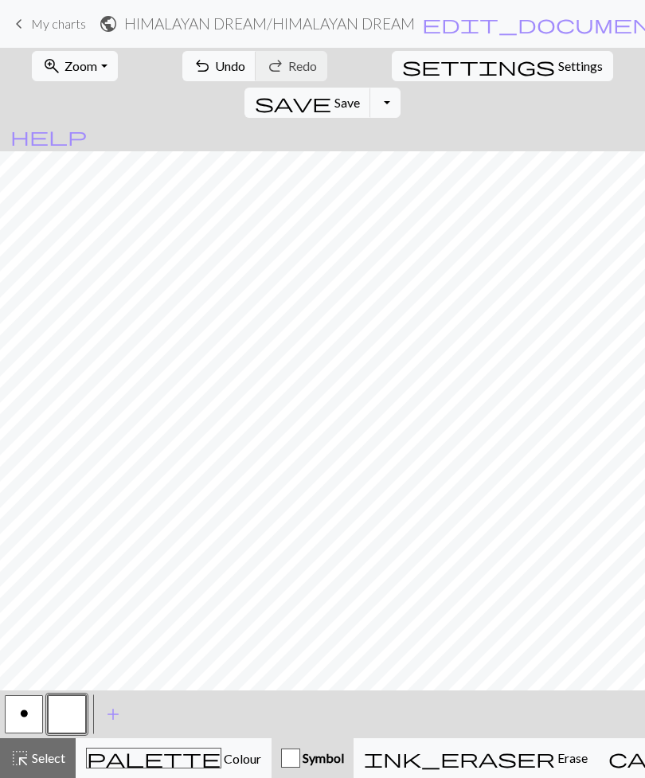
click at [331, 92] on span "save" at bounding box center [293, 103] width 76 height 22
click at [401, 88] on button "Toggle Dropdown" at bounding box center [386, 103] width 30 height 30
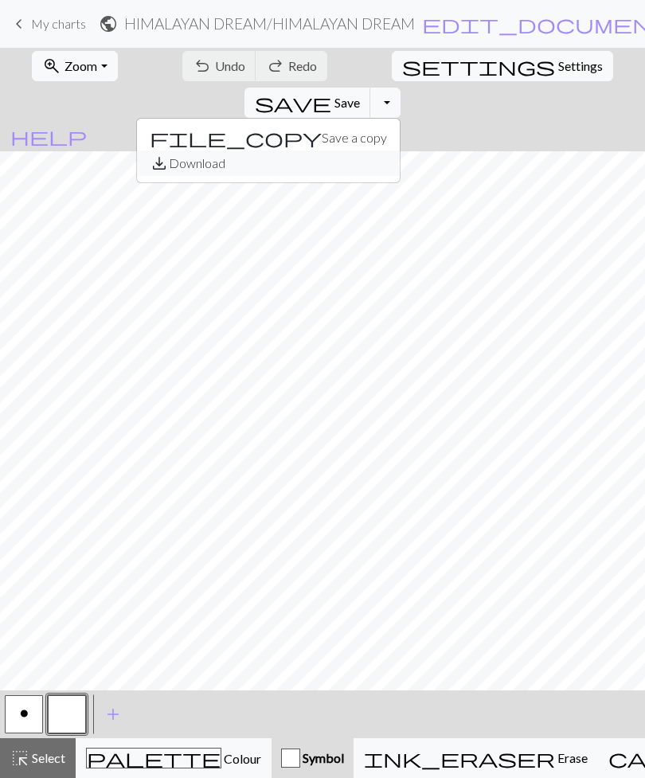
click at [400, 151] on button "save_alt Download" at bounding box center [268, 163] width 263 height 25
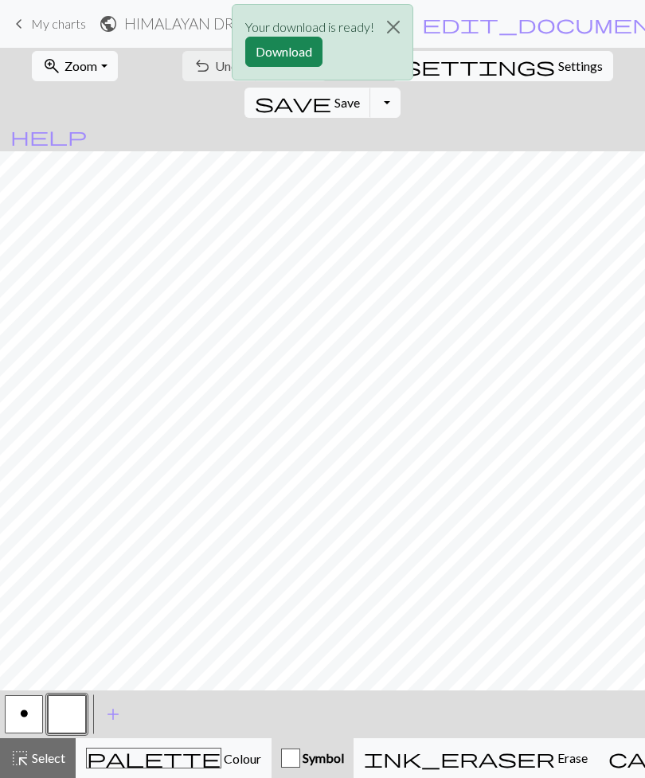
click at [276, 57] on button "Download" at bounding box center [283, 52] width 77 height 30
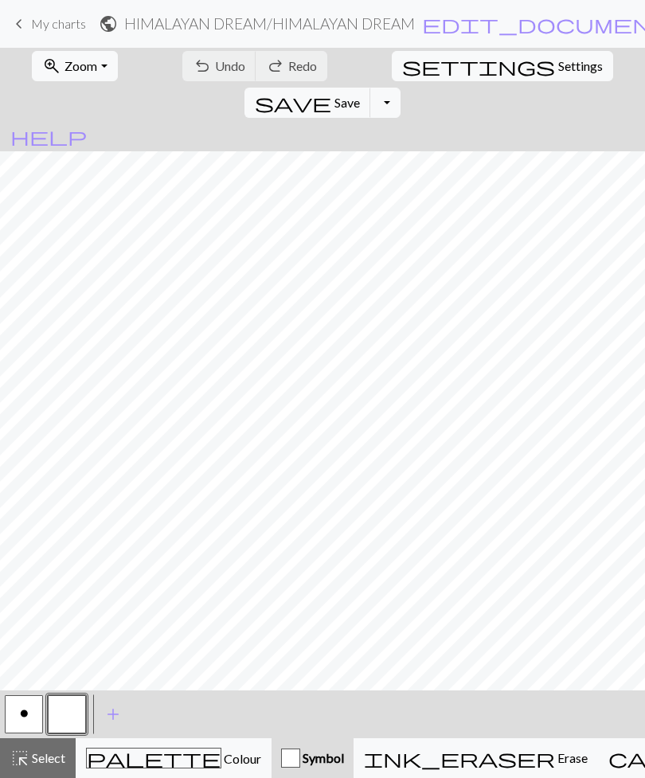
click at [360, 95] on span "Save" at bounding box center [347, 102] width 25 height 15
click at [401, 88] on button "Toggle Dropdown" at bounding box center [386, 103] width 30 height 30
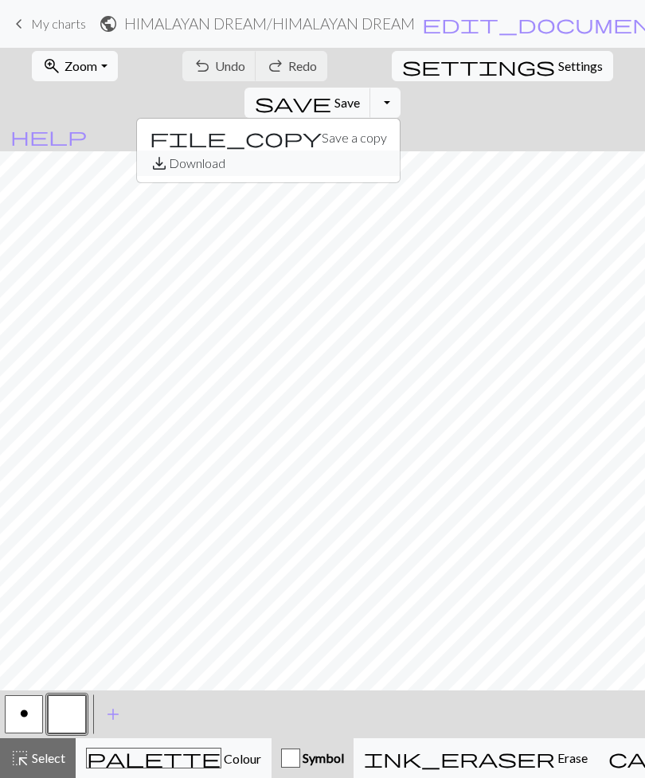
click at [400, 151] on button "save_alt Download" at bounding box center [268, 163] width 263 height 25
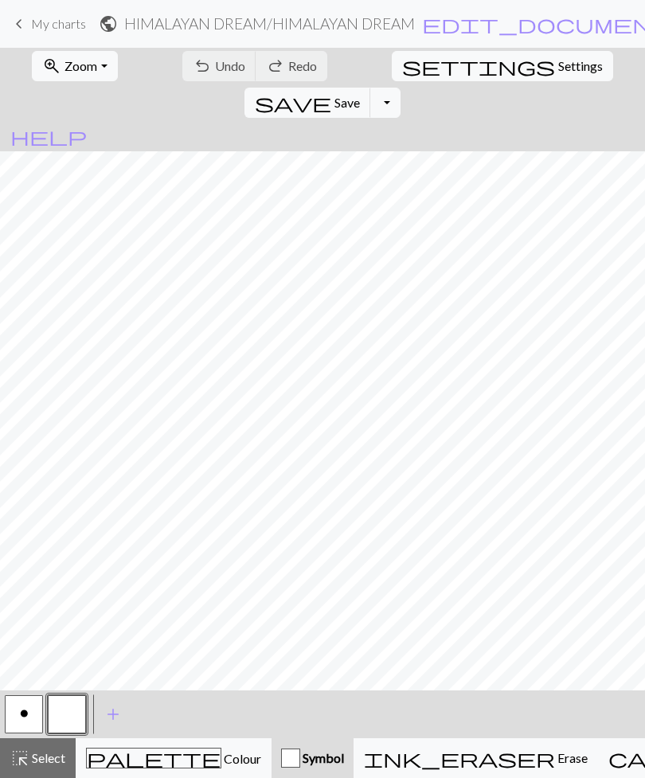
click at [401, 88] on button "Toggle Dropdown" at bounding box center [386, 103] width 30 height 30
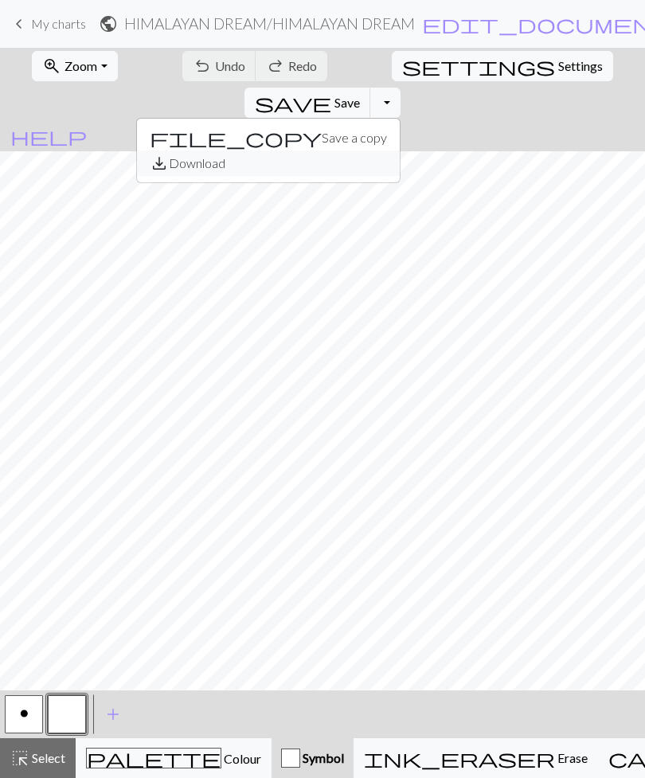
click at [400, 151] on button "save_alt Download" at bounding box center [268, 163] width 263 height 25
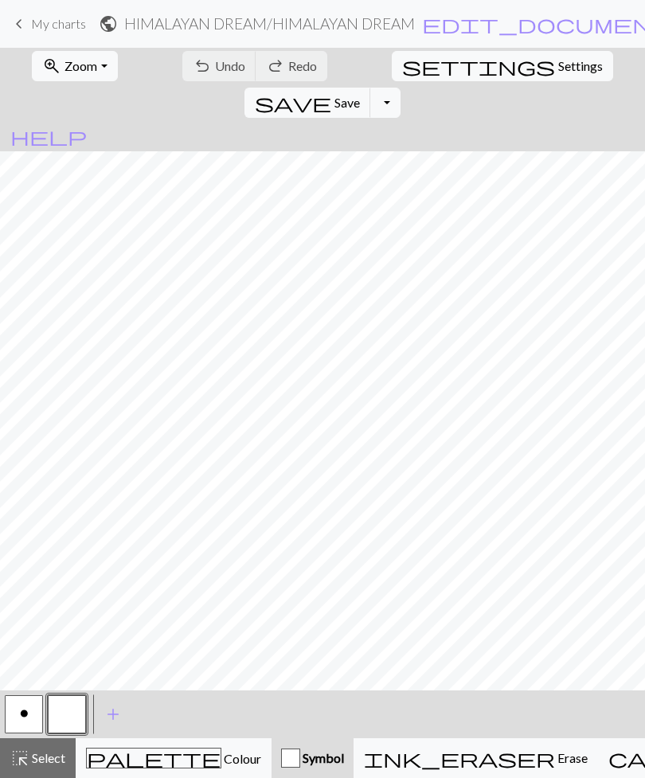
click at [331, 92] on span "save" at bounding box center [293, 103] width 76 height 22
click at [518, 62] on div "Chart saved" at bounding box center [322, 31] width 645 height 63
click at [401, 88] on button "Toggle Dropdown" at bounding box center [386, 103] width 30 height 30
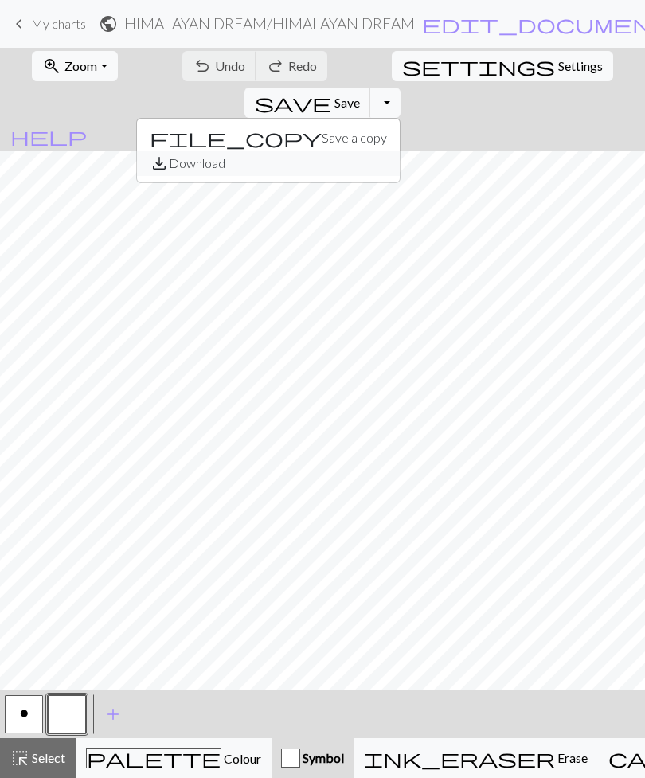
click at [400, 151] on button "save_alt Download" at bounding box center [268, 163] width 263 height 25
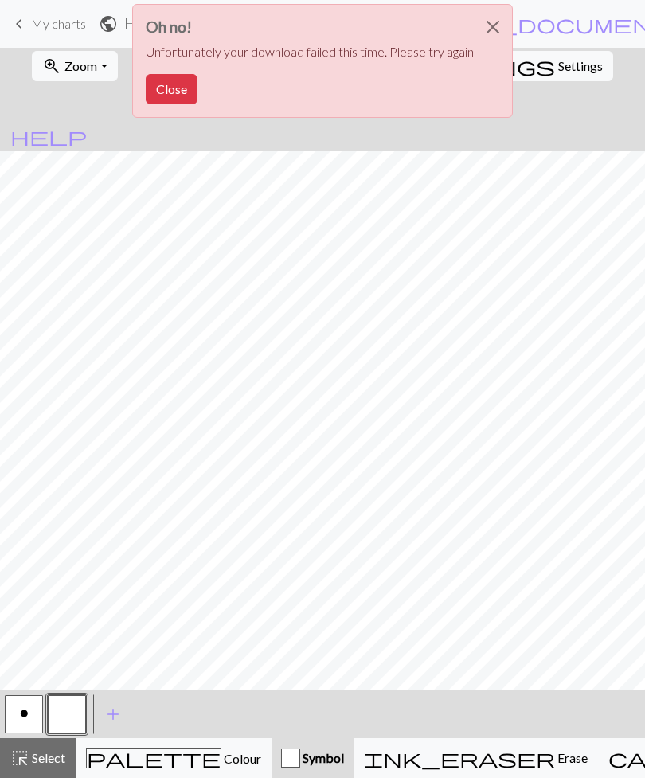
click at [174, 88] on button "Close" at bounding box center [172, 89] width 52 height 30
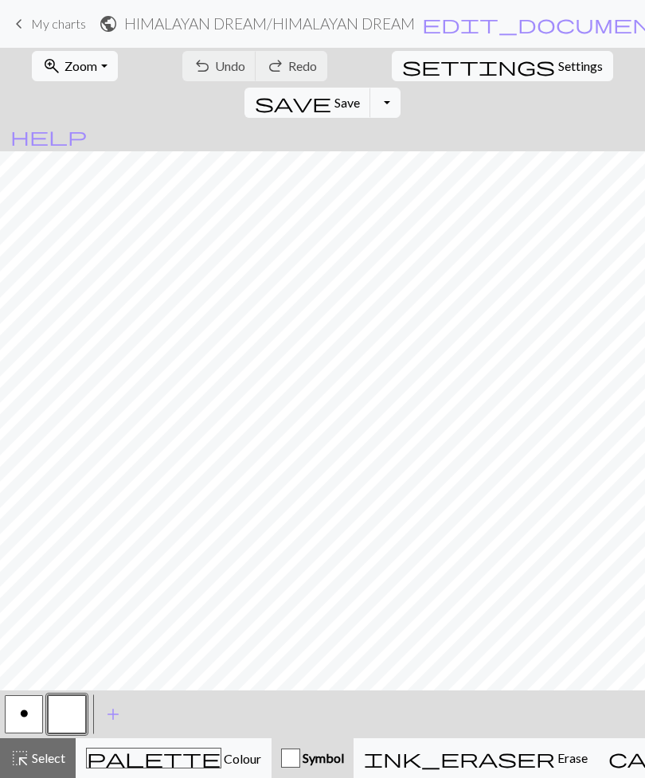
click at [401, 88] on button "Toggle Dropdown" at bounding box center [386, 103] width 30 height 30
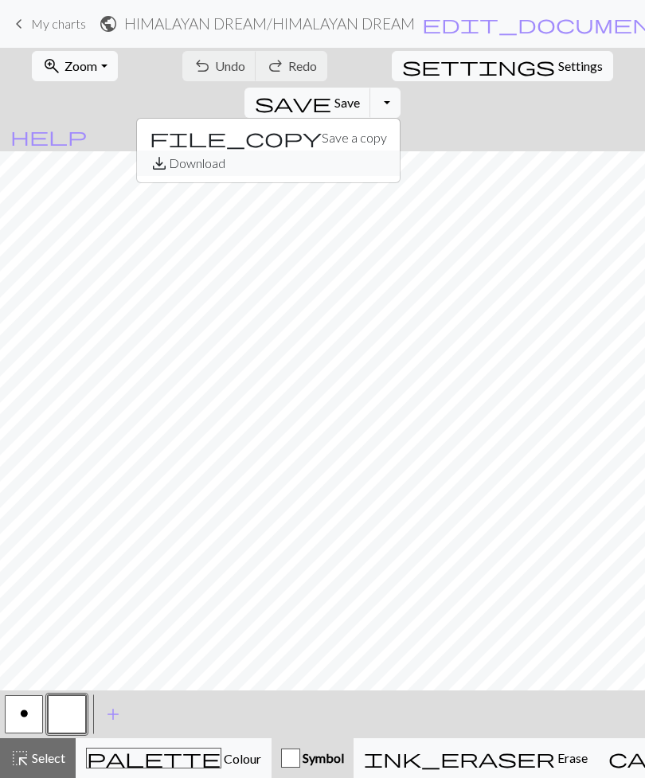
click at [400, 151] on button "save_alt Download" at bounding box center [268, 163] width 263 height 25
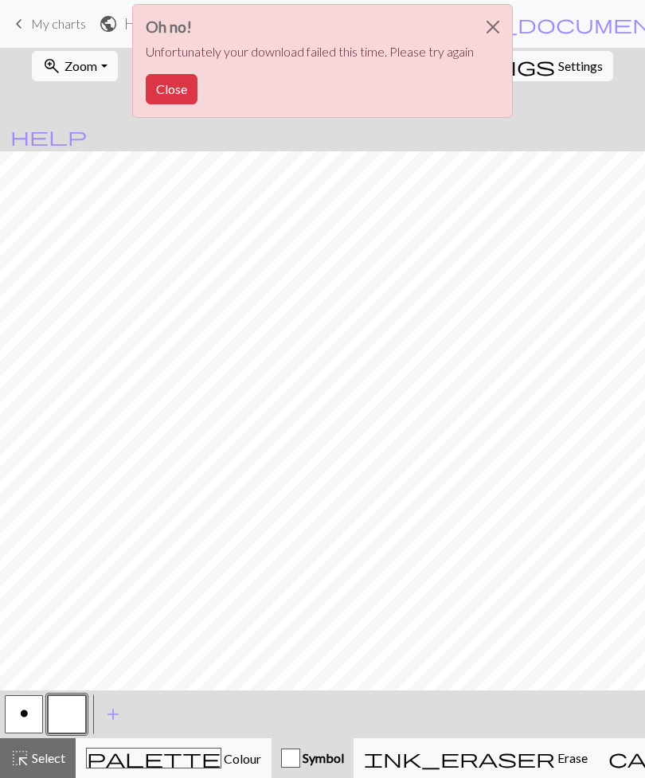
click at [174, 91] on button "Close" at bounding box center [172, 89] width 52 height 30
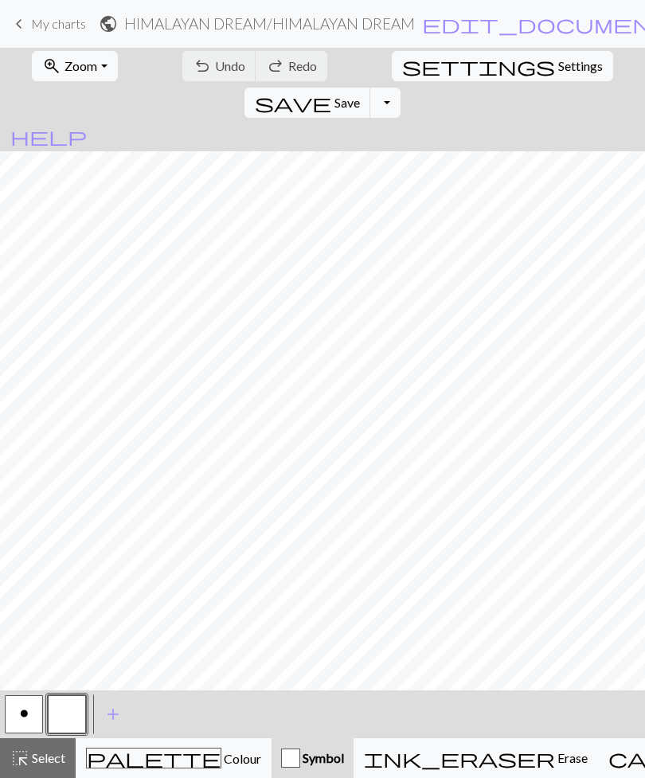
click at [371, 88] on button "save Save Save" at bounding box center [308, 103] width 127 height 30
click at [557, 28] on div "Chart saved" at bounding box center [322, 31] width 645 height 63
click at [550, 22] on div "Chart saved" at bounding box center [322, 31] width 645 height 63
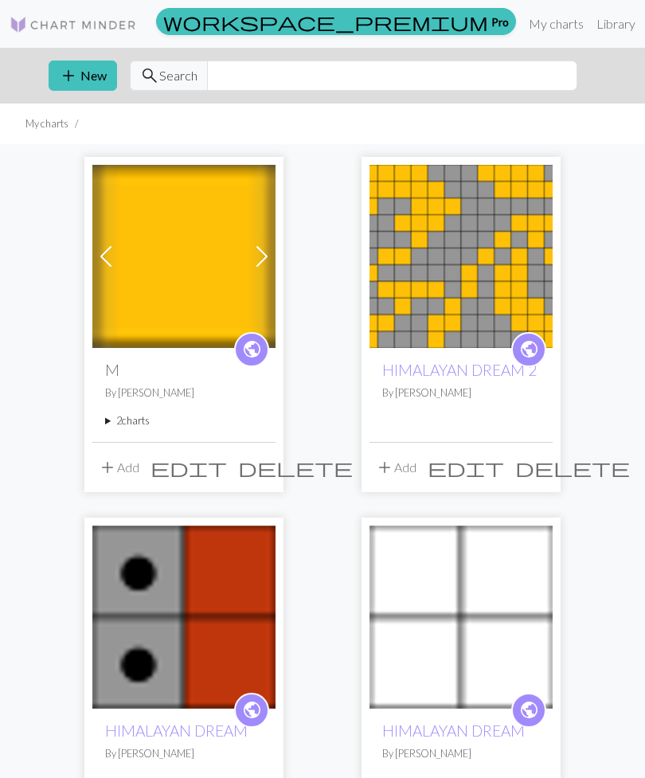
click at [184, 614] on img at bounding box center [183, 617] width 183 height 183
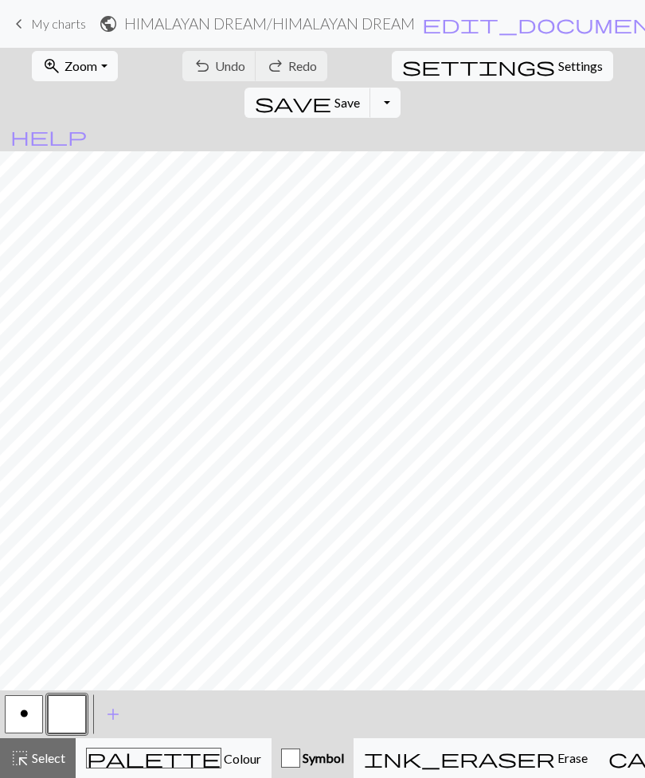
click at [360, 95] on span "Save" at bounding box center [347, 102] width 25 height 15
click at [401, 88] on button "Toggle Dropdown" at bounding box center [386, 103] width 30 height 30
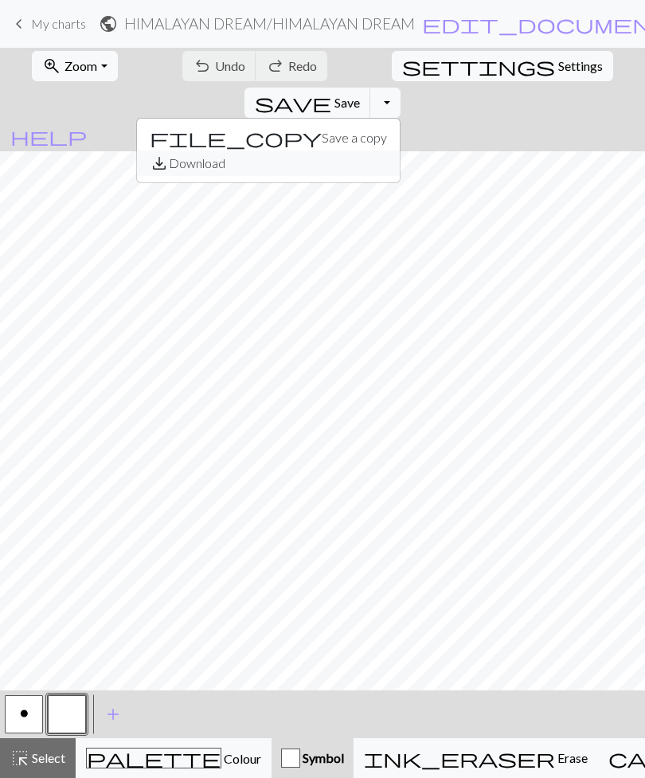
click at [400, 151] on button "save_alt Download" at bounding box center [268, 163] width 263 height 25
